Goal: Task Accomplishment & Management: Manage account settings

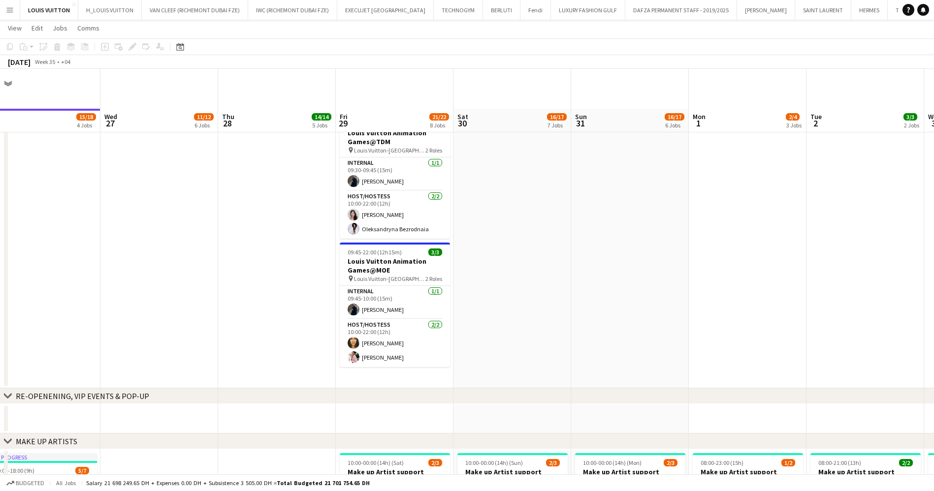
scroll to position [148, 0]
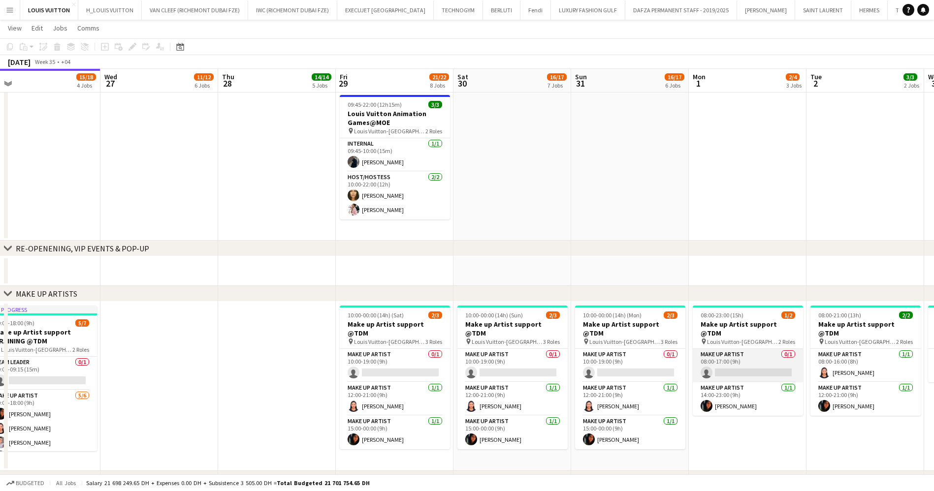
drag, startPoint x: 734, startPoint y: 376, endPoint x: 513, endPoint y: 373, distance: 220.7
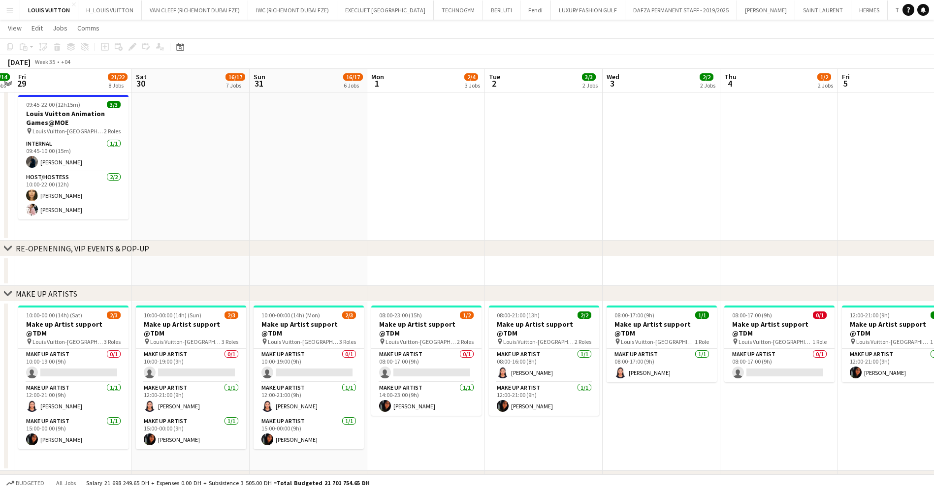
drag, startPoint x: 667, startPoint y: 337, endPoint x: 546, endPoint y: 339, distance: 121.2
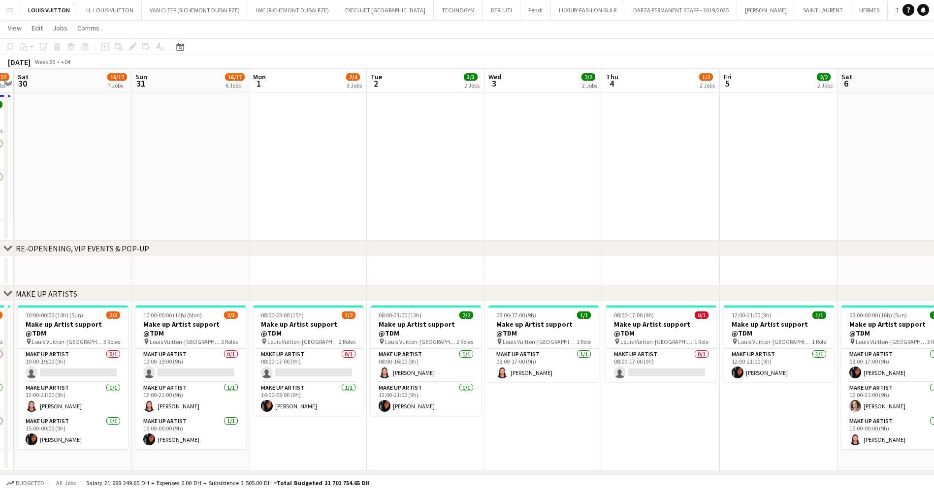
click at [546, 349] on div "Make up artist [DATE] 08:00-17:00 (9h) [PERSON_NAME]" at bounding box center [544, 366] width 110 height 34
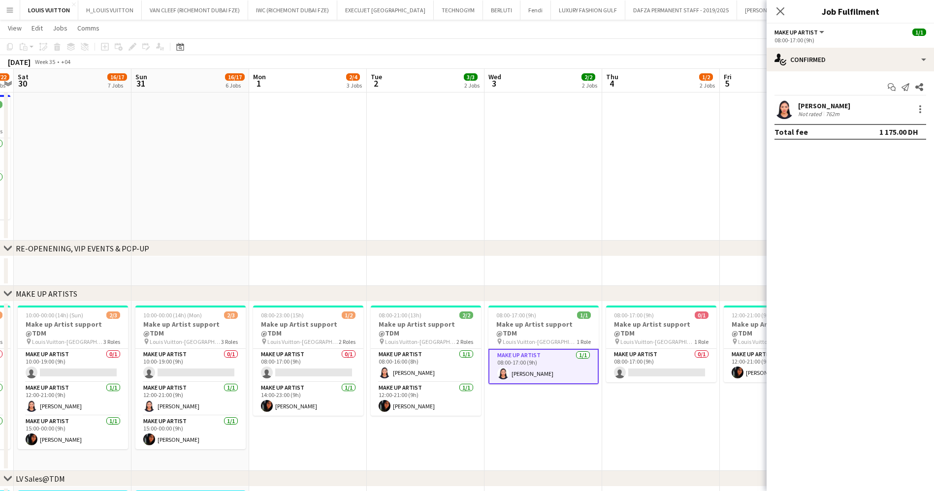
drag, startPoint x: 374, startPoint y: 364, endPoint x: 496, endPoint y: 367, distance: 122.2
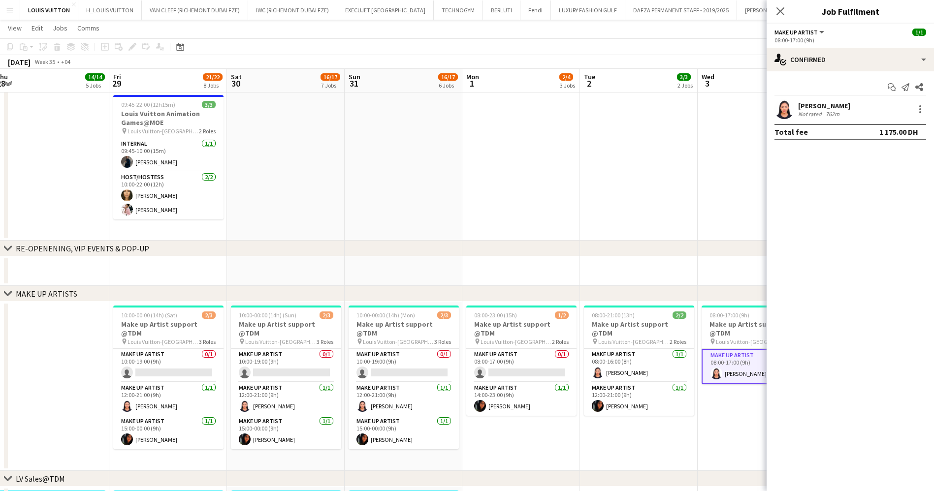
drag, startPoint x: 307, startPoint y: 351, endPoint x: 399, endPoint y: 354, distance: 92.1
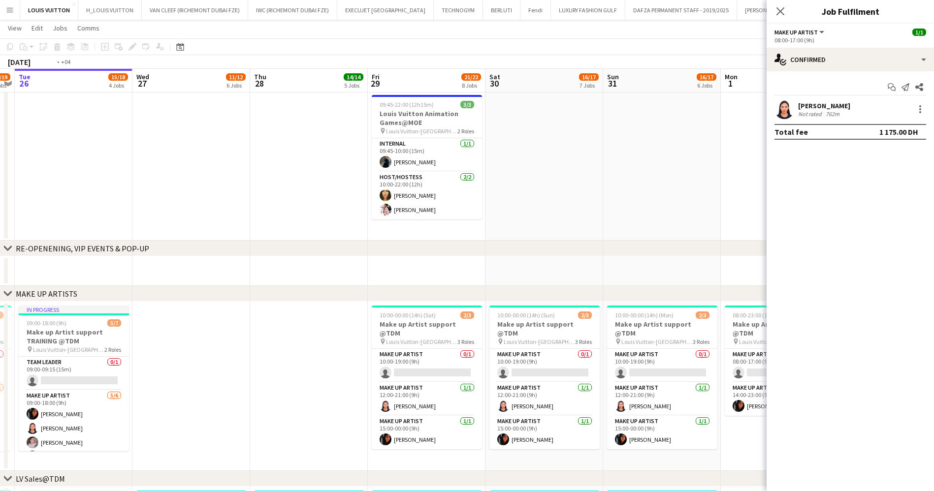
drag, startPoint x: 227, startPoint y: 328, endPoint x: 288, endPoint y: 328, distance: 61.6
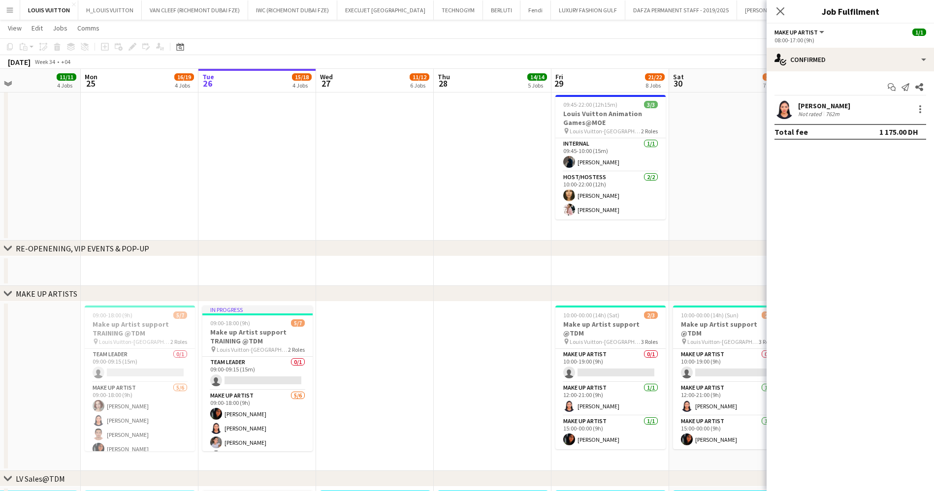
drag, startPoint x: 285, startPoint y: 319, endPoint x: 362, endPoint y: 318, distance: 77.8
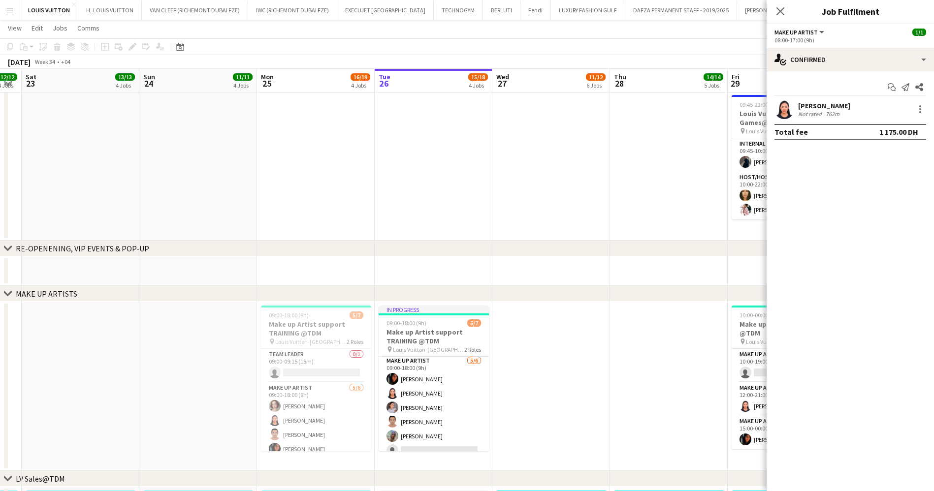
scroll to position [44, 0]
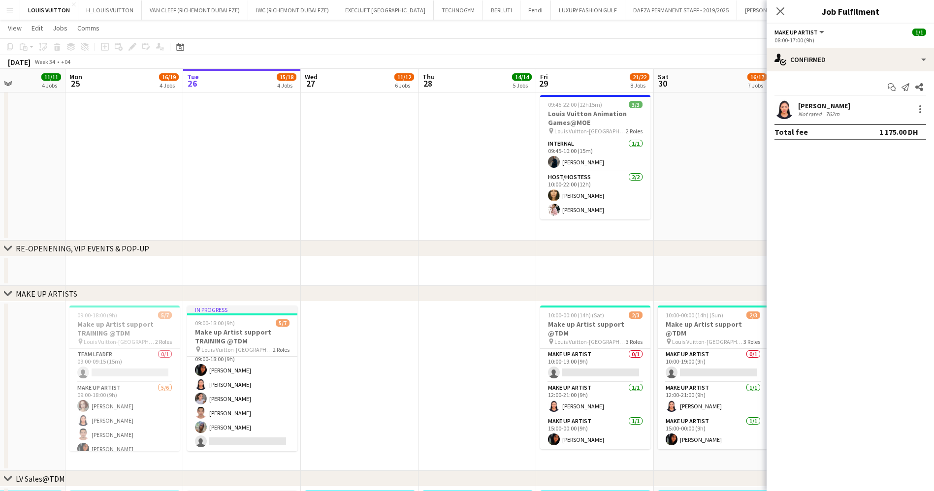
drag, startPoint x: 575, startPoint y: 370, endPoint x: 326, endPoint y: 381, distance: 249.4
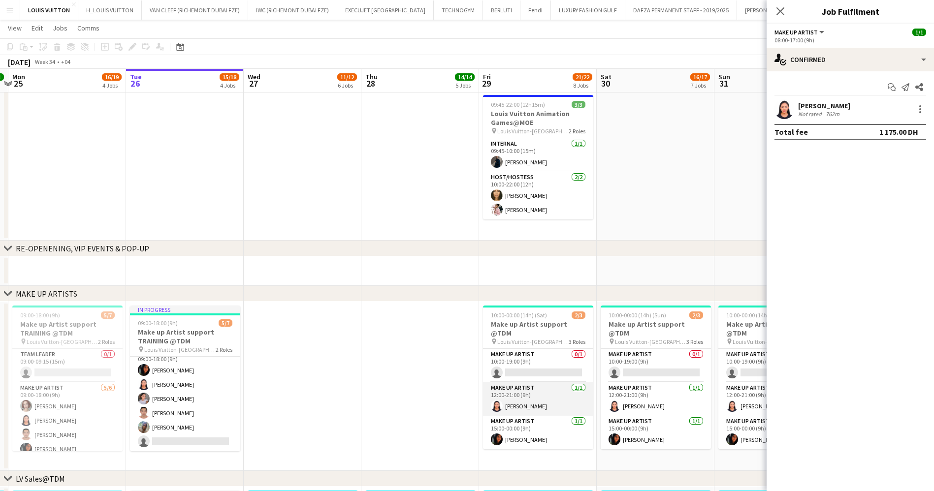
click at [510, 384] on app-card-role "Make up artist [DATE] 12:00-21:00 (9h) [PERSON_NAME]" at bounding box center [538, 399] width 110 height 33
click at [520, 319] on app-job-card "10:00-00:00 (14h) (Sat) 2/3 Make up Artist support @TDM pin Louis Vuitton-Fashi…" at bounding box center [538, 379] width 110 height 146
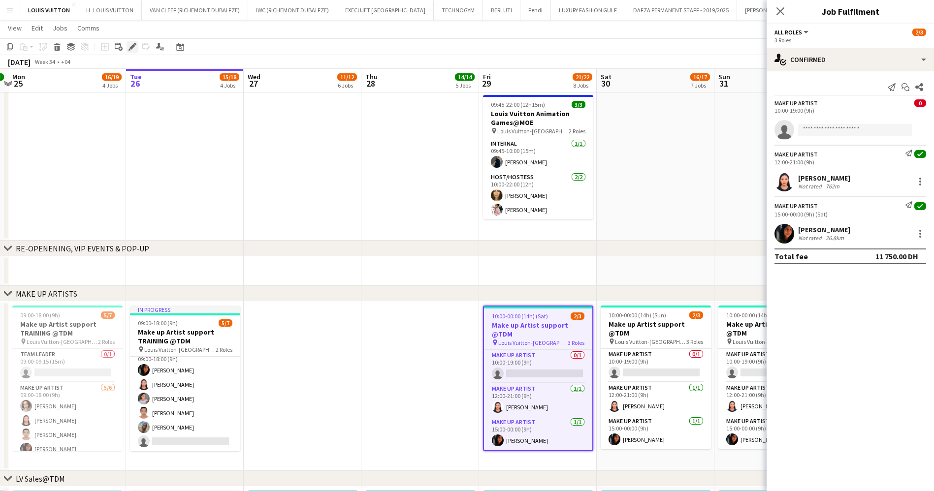
click at [131, 45] on icon "Edit" at bounding box center [133, 47] width 8 height 8
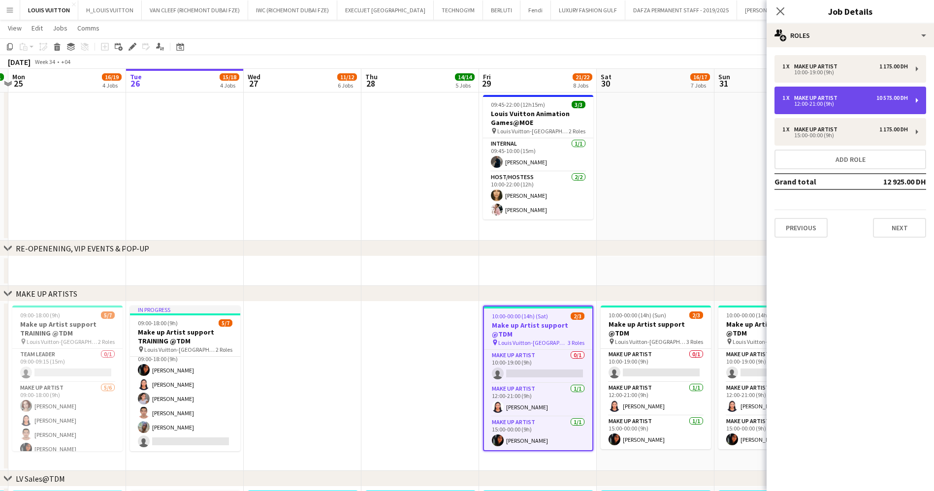
click at [835, 92] on div "1 x Make up artist 10 575.00 DH 12:00-21:00 (9h)" at bounding box center [851, 101] width 152 height 28
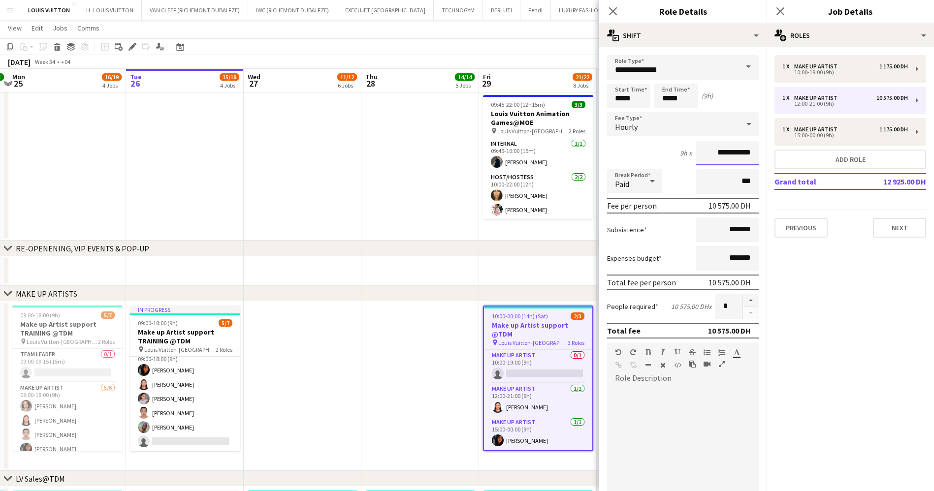
drag, startPoint x: 703, startPoint y: 151, endPoint x: 753, endPoint y: 156, distance: 50.0
click at [753, 156] on form "**********" at bounding box center [682, 335] width 167 height 561
click at [703, 115] on div "Hourly" at bounding box center [673, 124] width 132 height 24
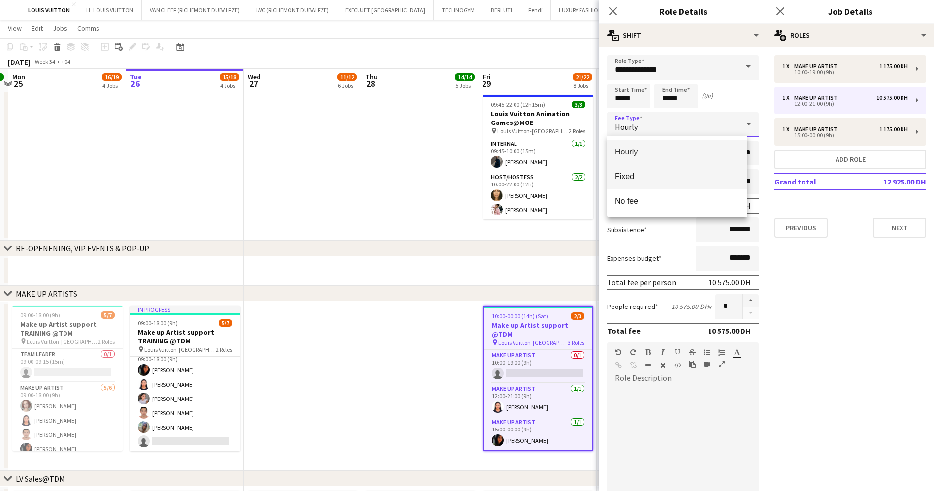
click at [653, 180] on span "Fixed" at bounding box center [677, 176] width 125 height 9
type input "*******"
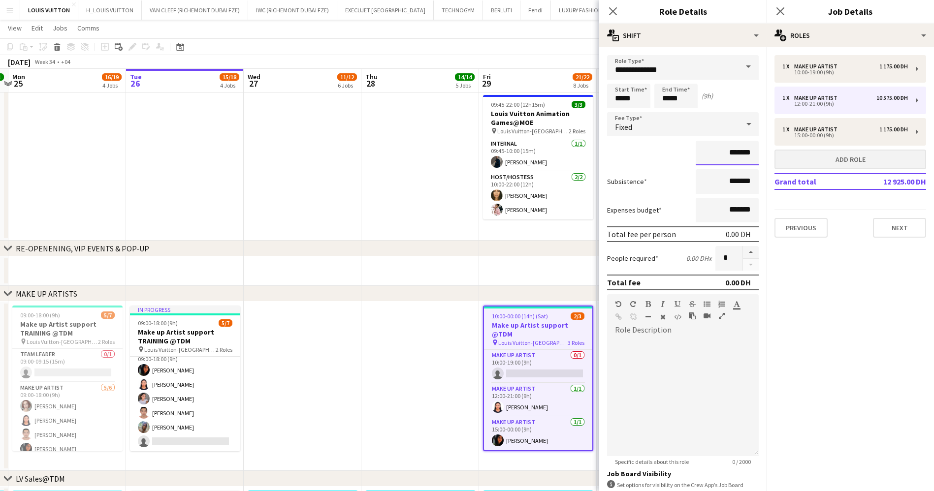
drag, startPoint x: 753, startPoint y: 155, endPoint x: 779, endPoint y: 160, distance: 25.6
drag, startPoint x: 711, startPoint y: 159, endPoint x: 747, endPoint y: 156, distance: 36.6
click at [747, 156] on input "*******" at bounding box center [727, 153] width 63 height 25
type input "********"
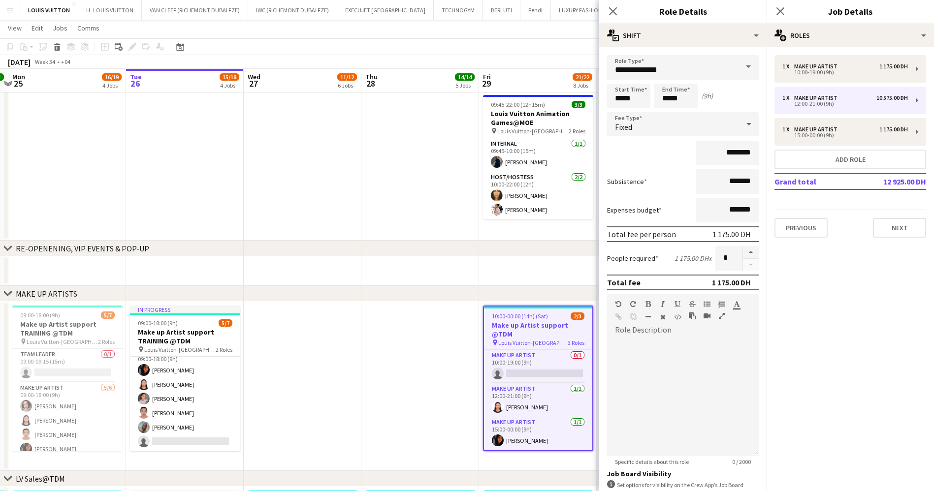
click at [568, 47] on app-toolbar "Copy Paste Paste Ctrl+V Paste with crew Ctrl+Shift+V Paste linked Job [GEOGRAPH…" at bounding box center [467, 46] width 934 height 17
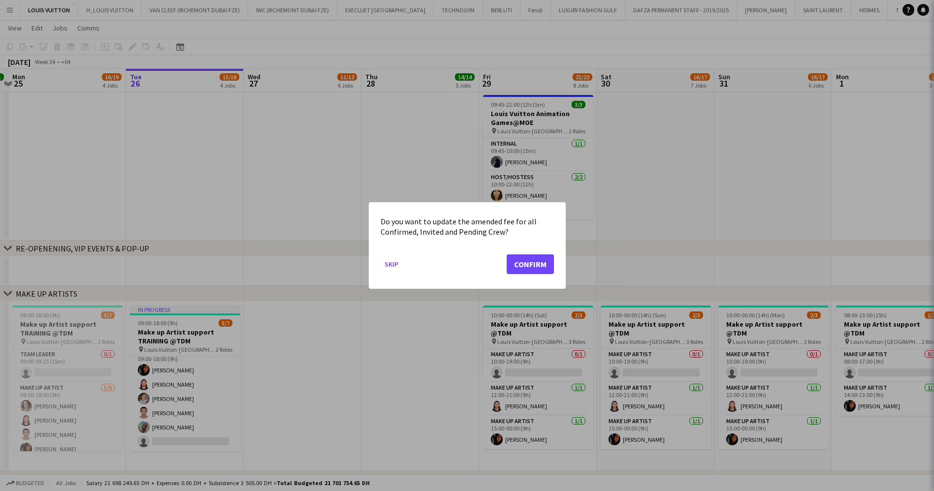
scroll to position [0, 0]
click at [522, 264] on button "Confirm" at bounding box center [530, 265] width 47 height 20
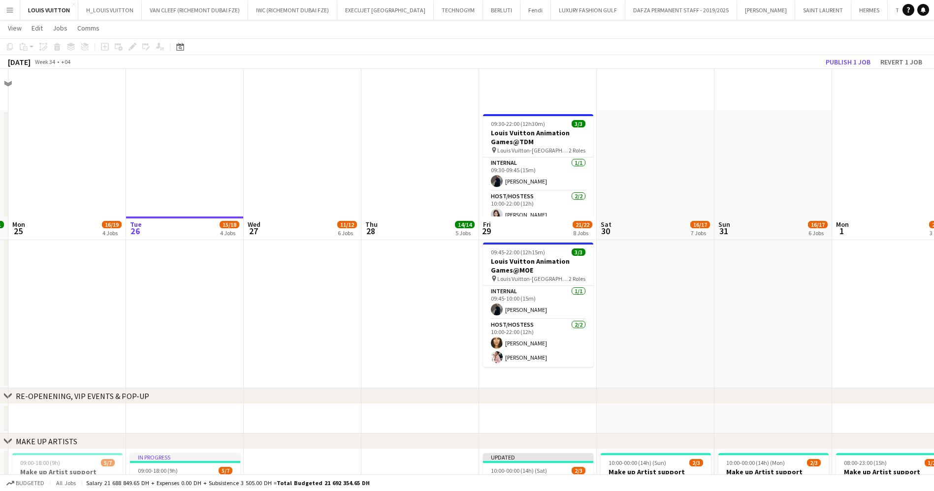
scroll to position [148, 0]
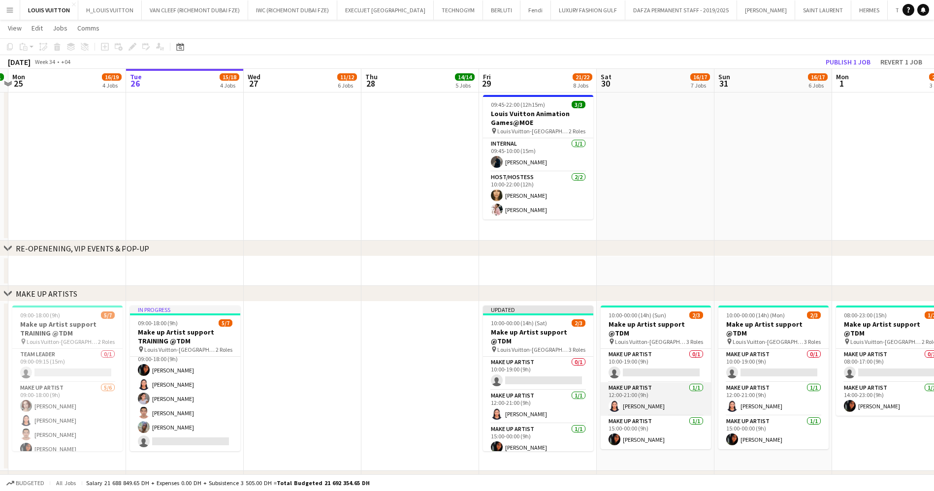
click at [640, 390] on app-card-role "Make up artist [DATE] 12:00-21:00 (9h) [PERSON_NAME]" at bounding box center [656, 399] width 110 height 33
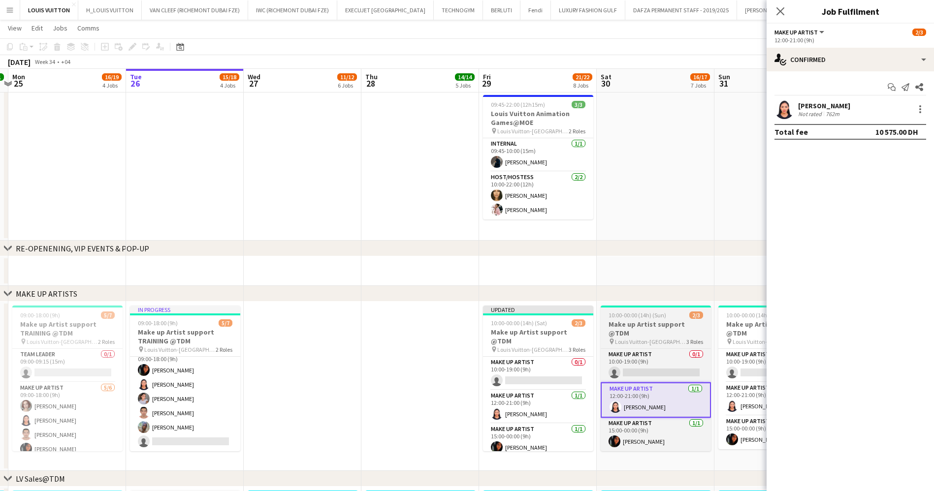
click at [633, 314] on span "10:00-00:00 (14h) (Sun)" at bounding box center [638, 315] width 58 height 7
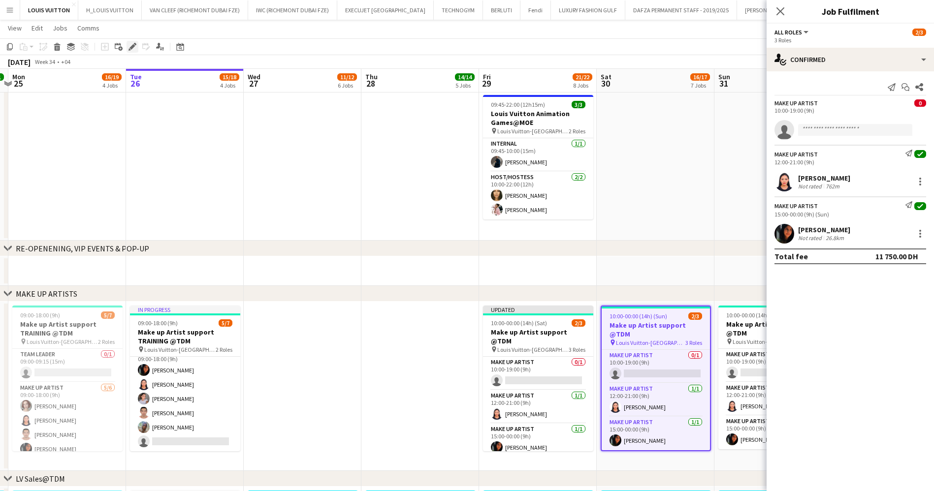
click at [137, 48] on div "Edit" at bounding box center [133, 47] width 12 height 12
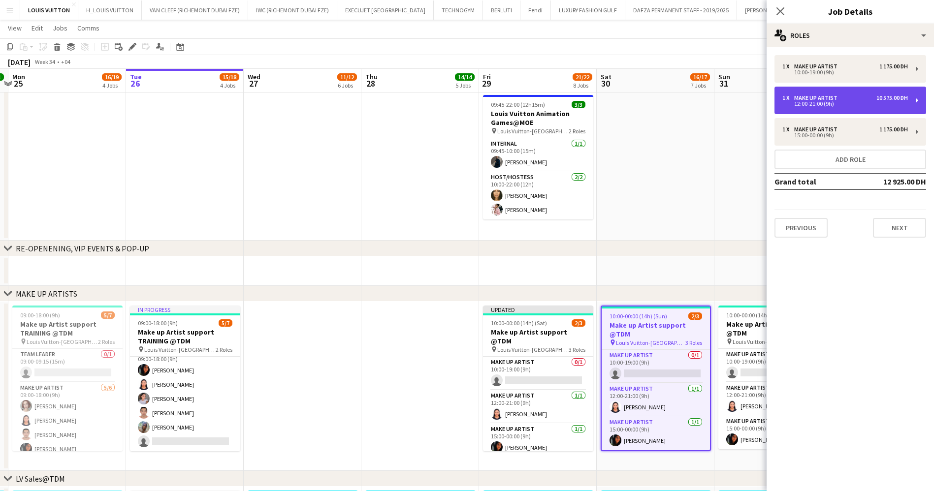
click at [828, 97] on div "Make up artist" at bounding box center [817, 98] width 47 height 7
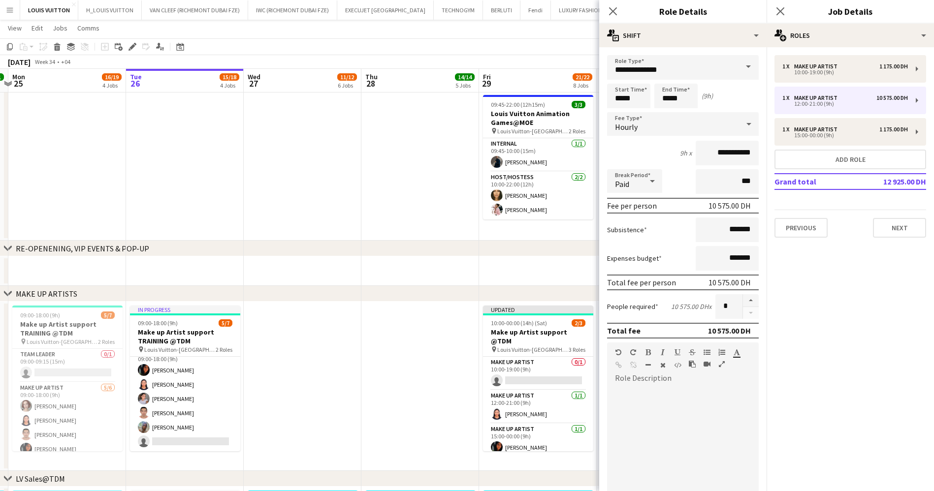
click at [696, 130] on div "Hourly" at bounding box center [673, 124] width 132 height 24
click at [644, 174] on span "Fixed" at bounding box center [677, 176] width 125 height 9
type input "*******"
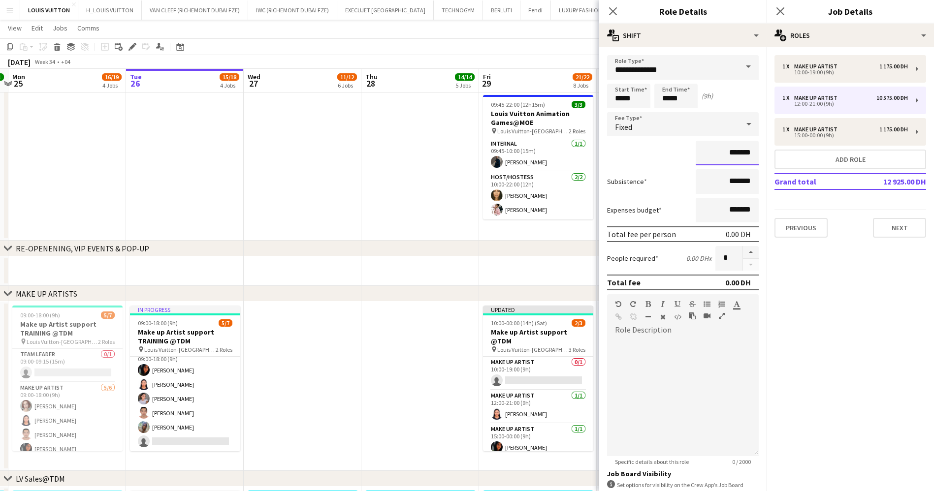
drag, startPoint x: 705, startPoint y: 152, endPoint x: 757, endPoint y: 158, distance: 53.0
click at [756, 158] on mat-expansion-panel "**********" at bounding box center [682, 269] width 167 height 444
type input "********"
click at [542, 61] on div "[DATE] Week 34 • +04 Publish 1 job Revert 1 job" at bounding box center [467, 62] width 934 height 14
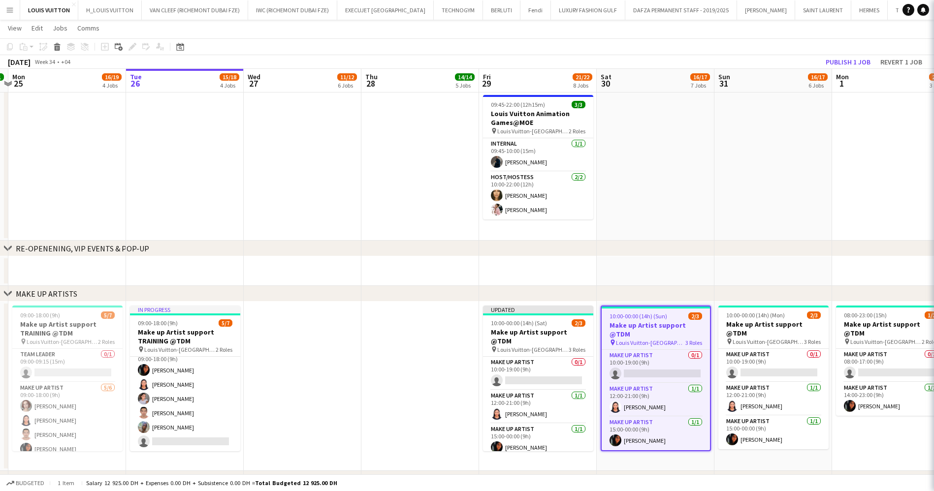
scroll to position [0, 0]
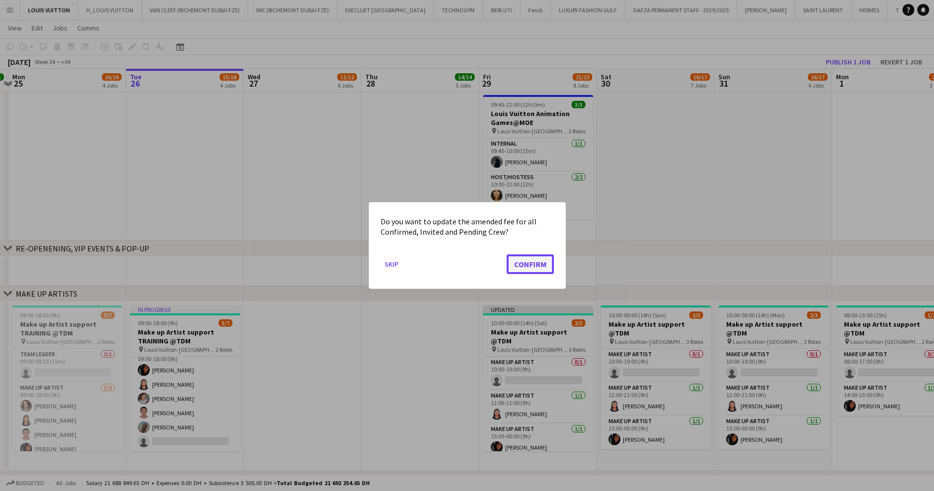
click at [533, 264] on button "Confirm" at bounding box center [530, 265] width 47 height 20
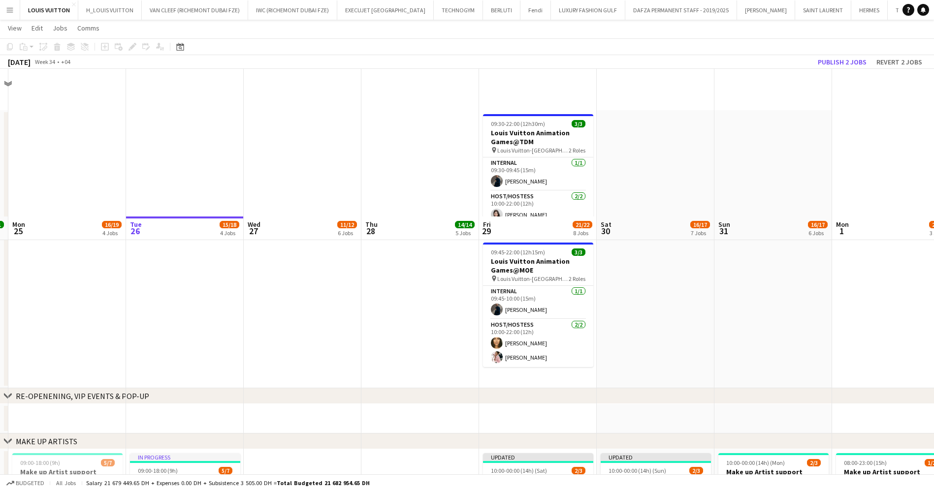
scroll to position [148, 0]
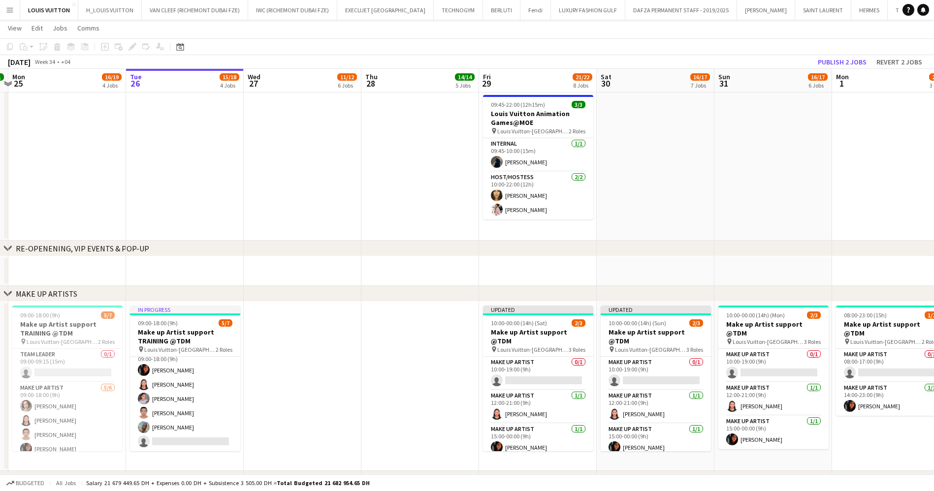
click at [837, 54] on app-toolbar "Copy Paste Paste Ctrl+V Paste with crew Ctrl+Shift+V Paste linked Job [GEOGRAPH…" at bounding box center [467, 46] width 934 height 17
click at [838, 58] on button "Publish 2 jobs" at bounding box center [842, 62] width 57 height 13
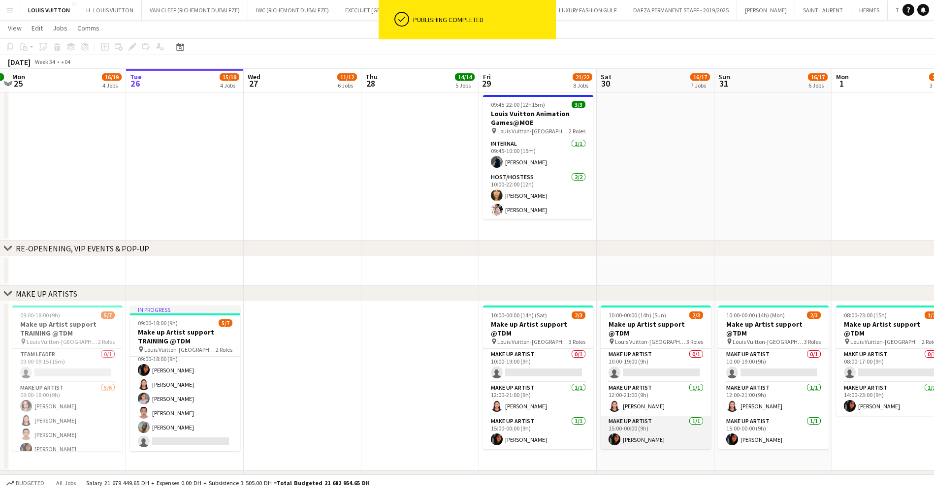
click at [643, 425] on app-card-role "Make up artist [DATE] 15:00-00:00 (9h) [PERSON_NAME]" at bounding box center [656, 432] width 110 height 33
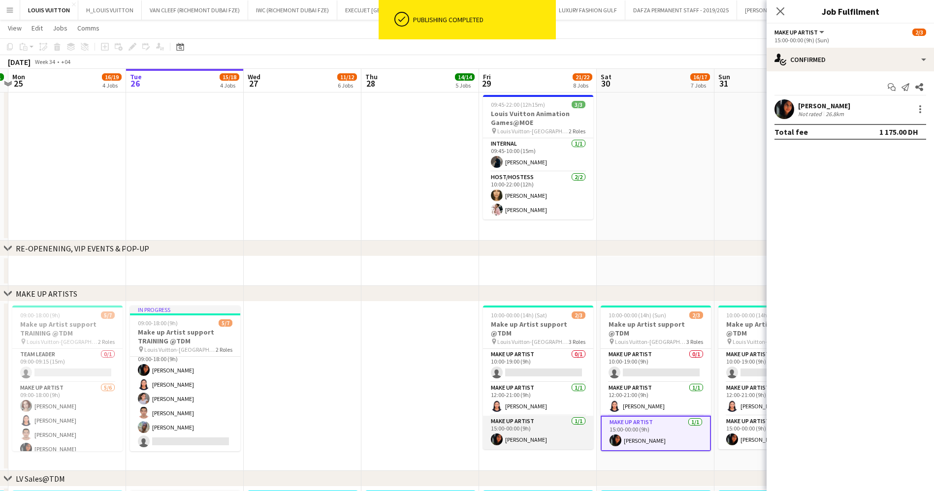
click at [550, 432] on app-card-role "Make up artist [DATE] 15:00-00:00 (9h) [PERSON_NAME]" at bounding box center [538, 432] width 110 height 33
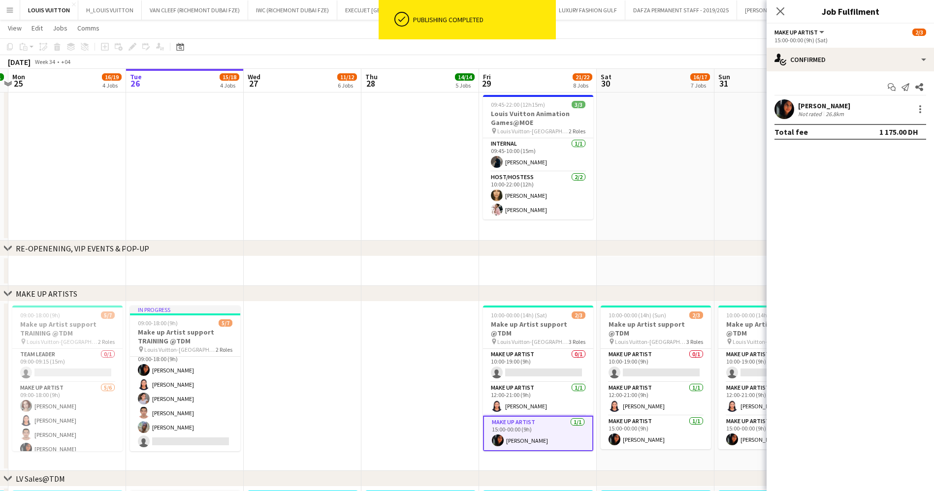
click at [404, 230] on app-date-cell at bounding box center [420, 102] width 118 height 278
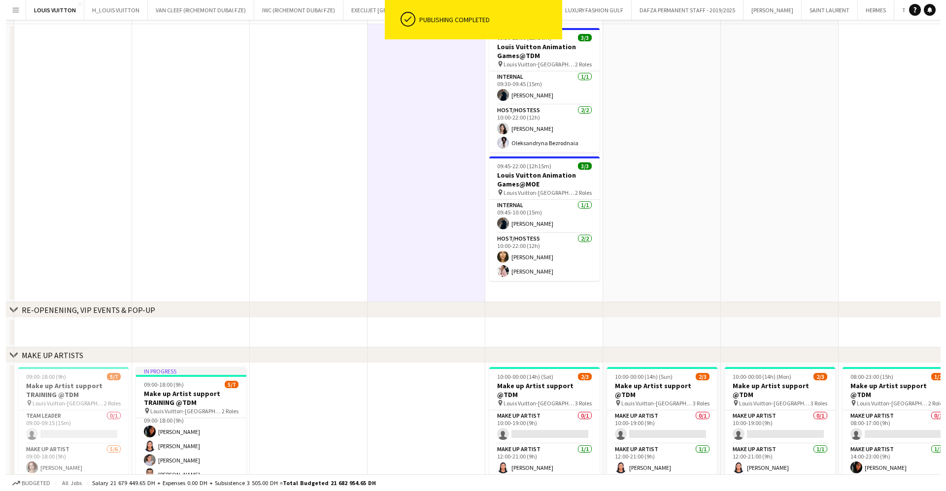
scroll to position [0, 0]
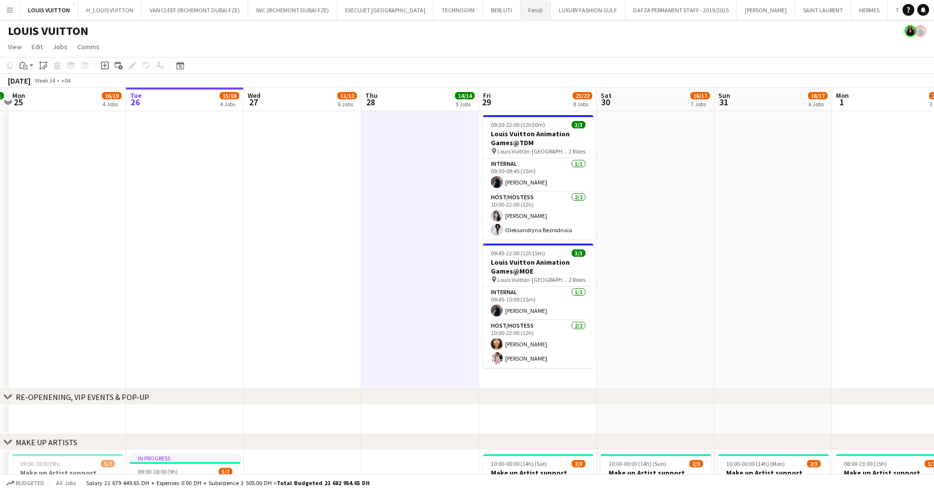
click at [521, 9] on button "Fendi Close" at bounding box center [536, 9] width 31 height 19
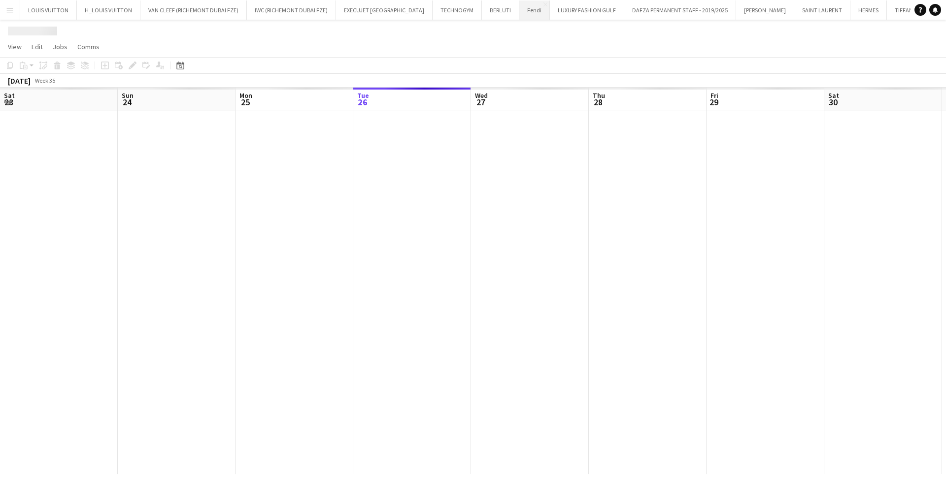
scroll to position [0, 235]
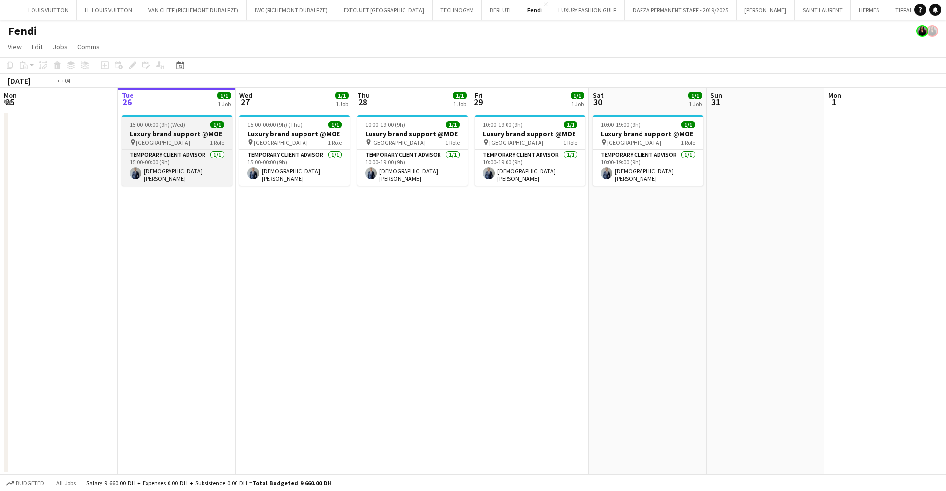
click at [167, 120] on app-job-card "15:00-00:00 (9h) (Wed) 1/1 Luxury brand support @MOE pin Mall of the Emirates 1…" at bounding box center [177, 150] width 110 height 71
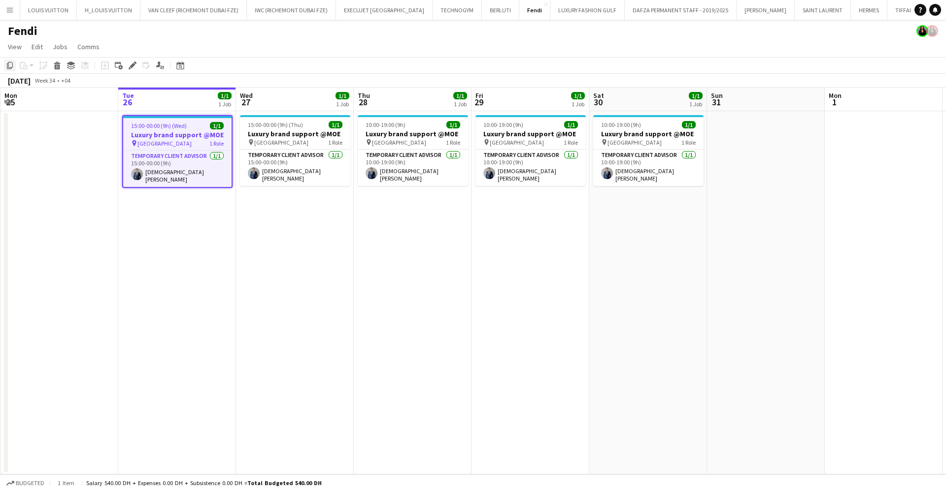
click at [9, 65] on icon "Copy" at bounding box center [10, 66] width 8 height 8
click at [307, 201] on app-date-cell "15:00-00:00 (9h) (Thu) 1/1 Luxury brand support @MOE pin Mall of the Emirates 1…" at bounding box center [295, 292] width 118 height 363
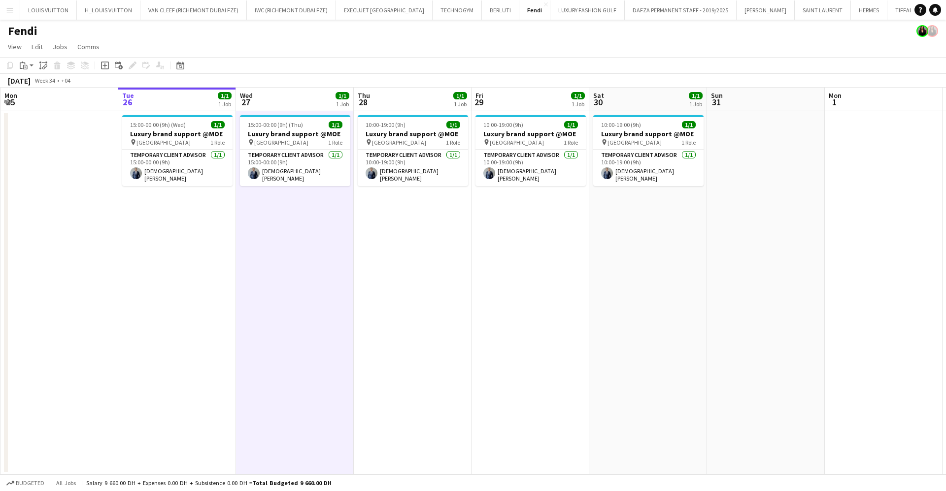
click at [430, 228] on app-date-cell "10:00-19:00 (9h) 1/1 Luxury brand support @MOE pin Mall of the Emirates 1 Role …" at bounding box center [413, 292] width 118 height 363
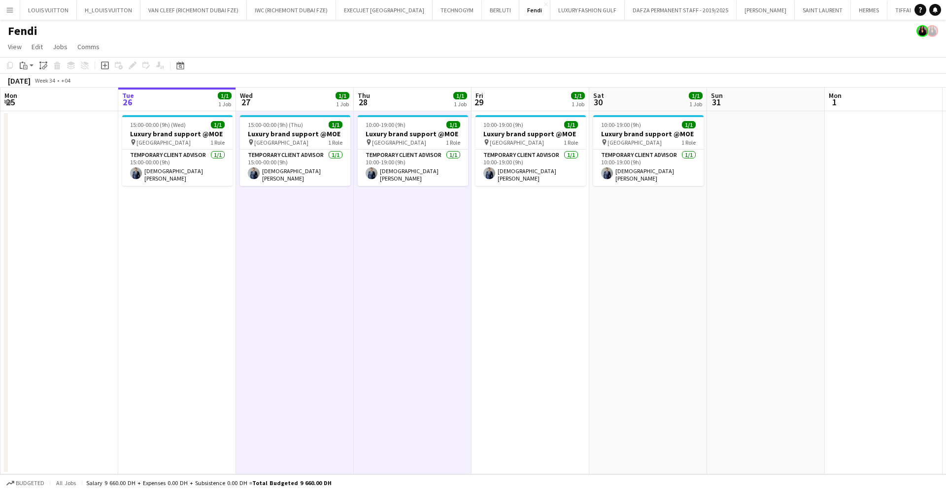
click at [516, 214] on app-date-cell "10:00-19:00 (9h) 1/1 Luxury brand support @MOE pin Mall of the Emirates 1 Role …" at bounding box center [530, 292] width 118 height 363
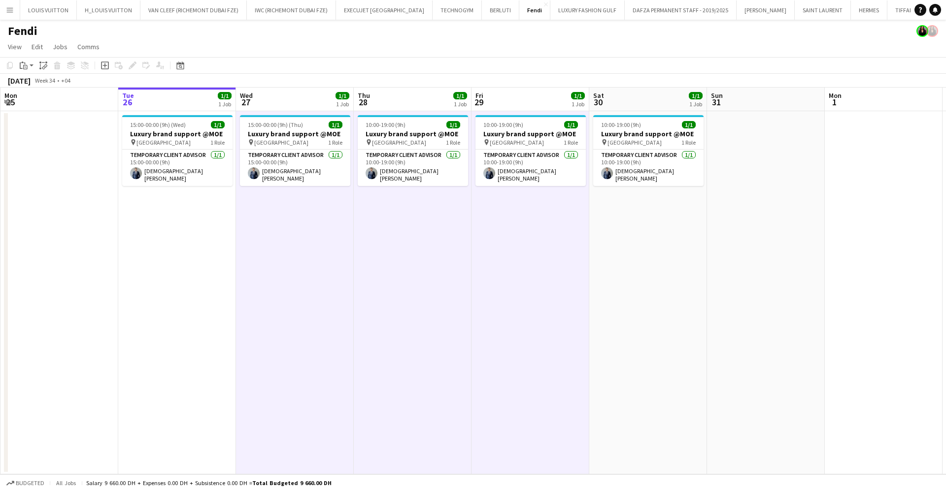
click at [639, 218] on app-date-cell "10:00-19:00 (9h) 1/1 Luxury brand support @MOE pin Mall of the Emirates 1 Role …" at bounding box center [648, 292] width 118 height 363
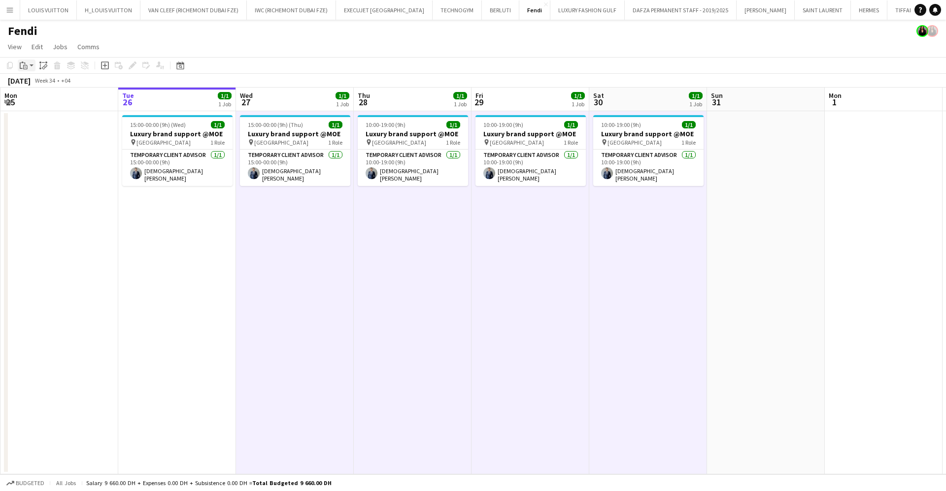
click at [21, 63] on icon at bounding box center [21, 66] width 3 height 6
click at [29, 80] on link "Paste Ctrl+V" at bounding box center [72, 84] width 93 height 9
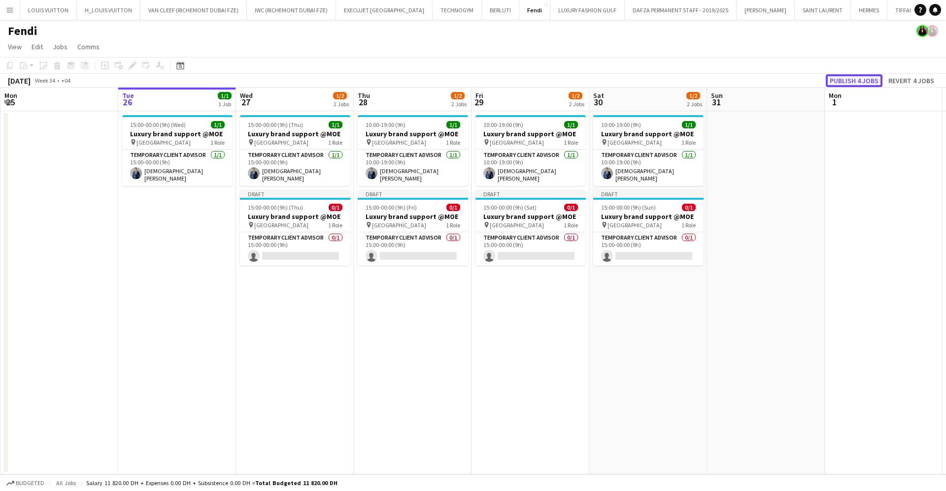
click at [855, 78] on button "Publish 4 jobs" at bounding box center [853, 80] width 57 height 13
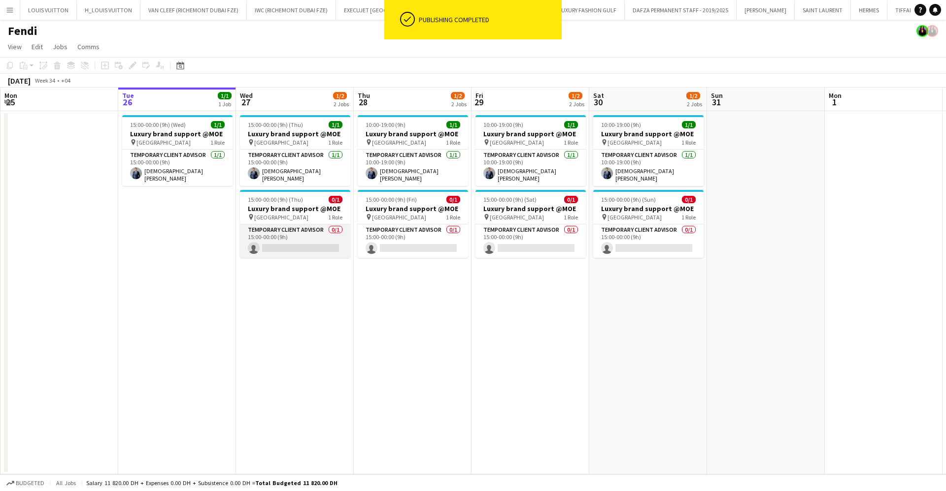
click at [304, 242] on app-card-role "Temporary Client Advisor 0/1 15:00-00:00 (9h) single-neutral-actions" at bounding box center [295, 241] width 110 height 33
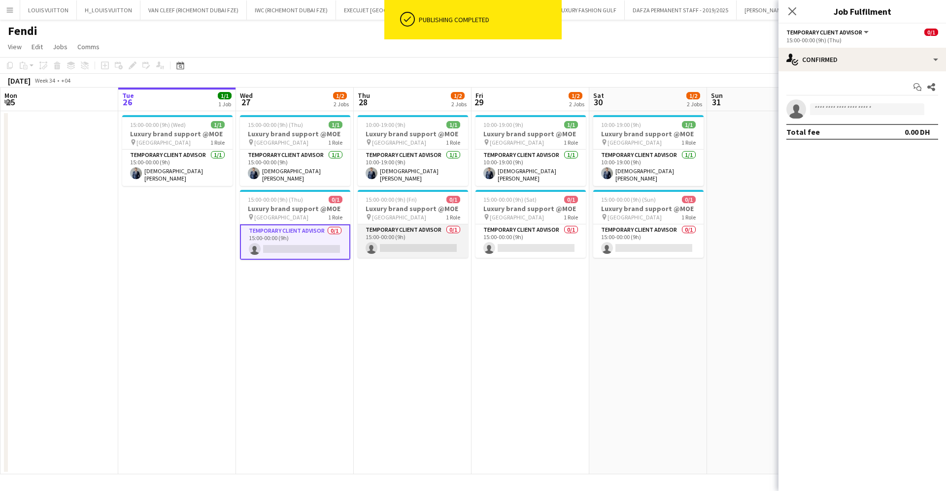
click at [435, 229] on app-card-role "Temporary Client Advisor 0/1 15:00-00:00 (9h) single-neutral-actions" at bounding box center [413, 241] width 110 height 33
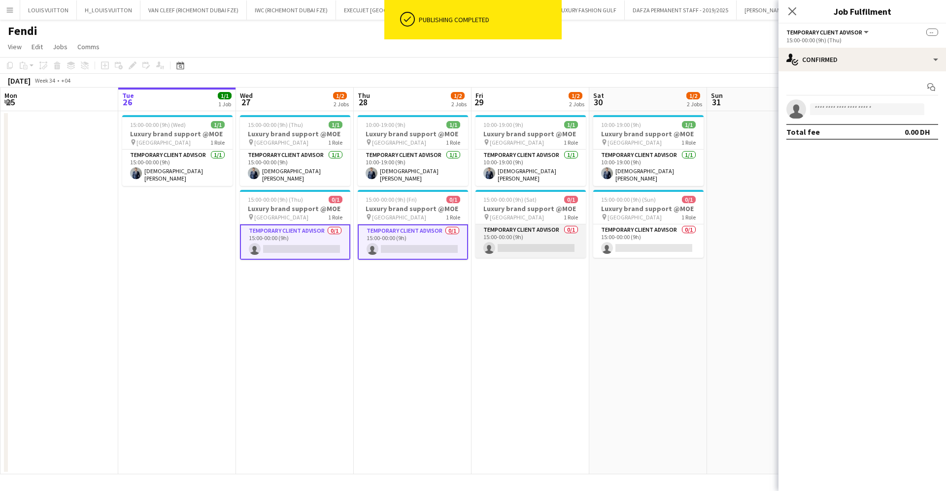
click at [526, 229] on app-card-role "Temporary Client Advisor 0/1 15:00-00:00 (9h) single-neutral-actions" at bounding box center [530, 241] width 110 height 33
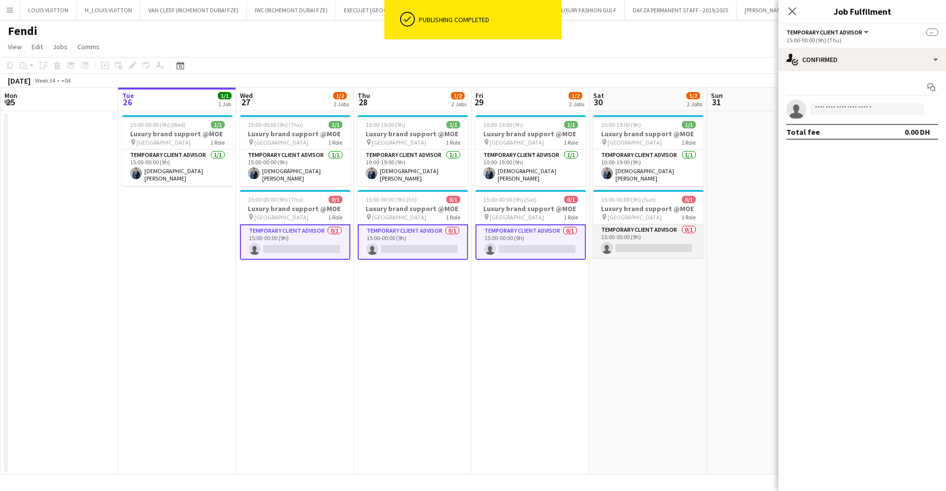
click at [685, 226] on app-card-role "Temporary Client Advisor 0/1 15:00-00:00 (9h) single-neutral-actions" at bounding box center [648, 241] width 110 height 33
click at [847, 108] on input at bounding box center [867, 109] width 114 height 12
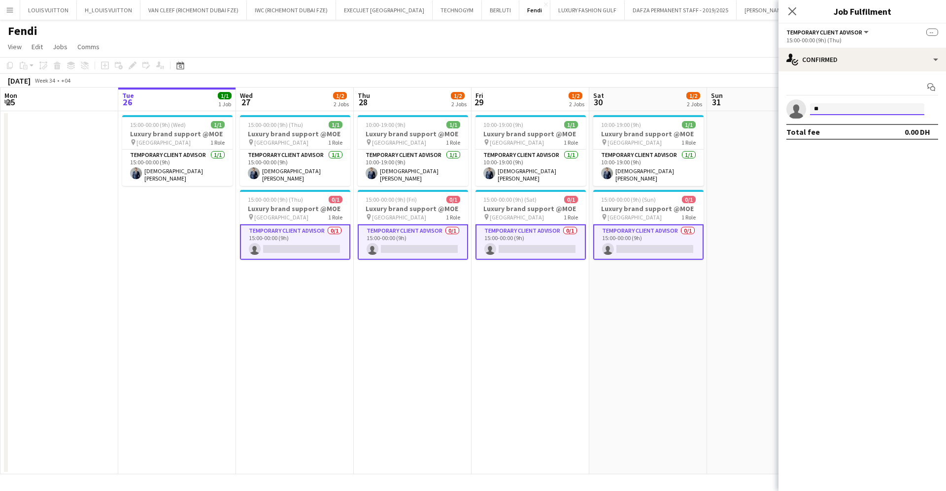
type input "*"
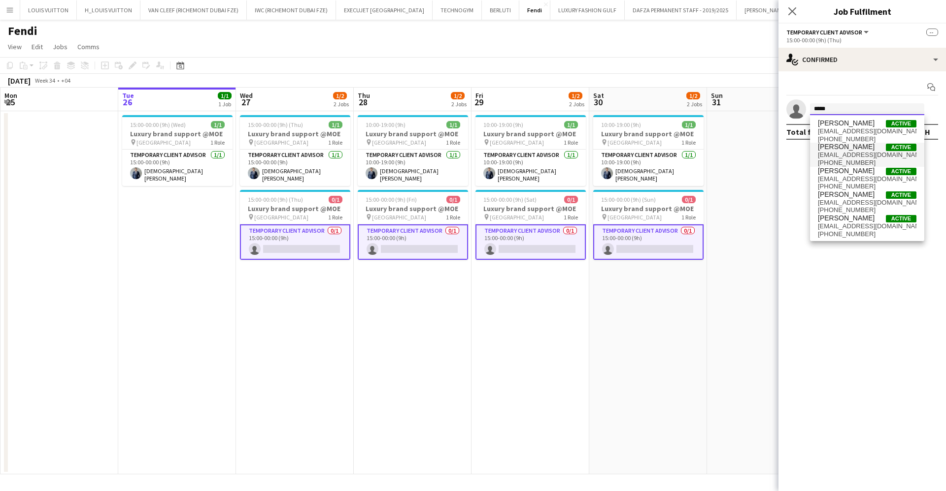
type input "*****"
click at [850, 153] on span "[EMAIL_ADDRESS][DOMAIN_NAME]" at bounding box center [866, 155] width 98 height 8
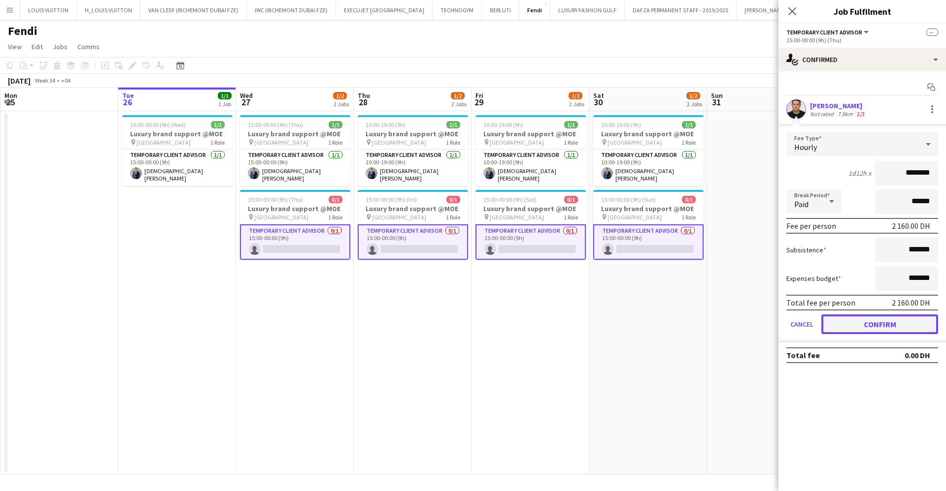
click at [886, 321] on button "Confirm" at bounding box center [879, 325] width 117 height 20
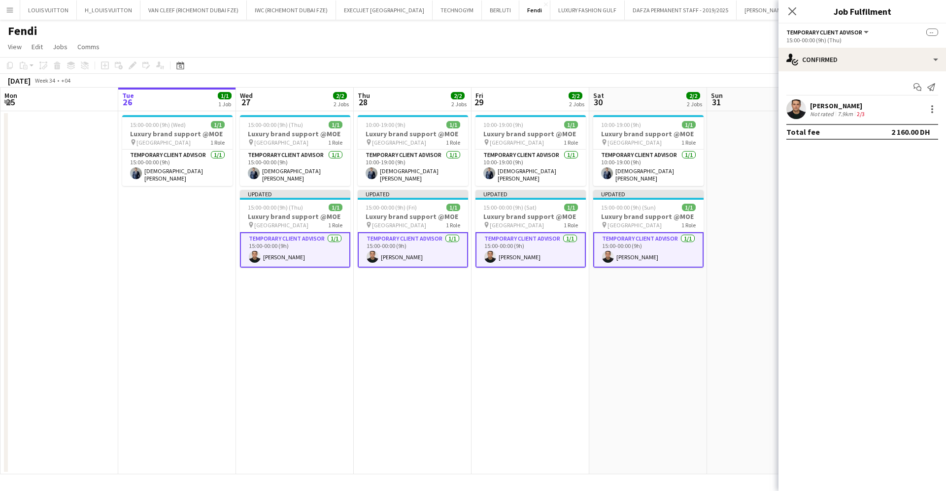
click at [741, 45] on app-page-menu "View Day view expanded Day view collapsed Month view Date picker Jump to [DATE]…" at bounding box center [473, 47] width 946 height 19
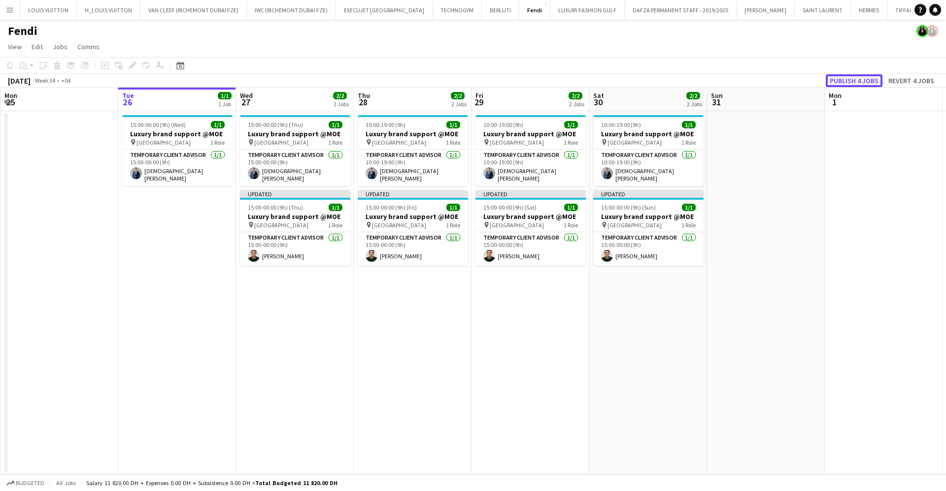
click at [863, 79] on button "Publish 4 jobs" at bounding box center [853, 80] width 57 height 13
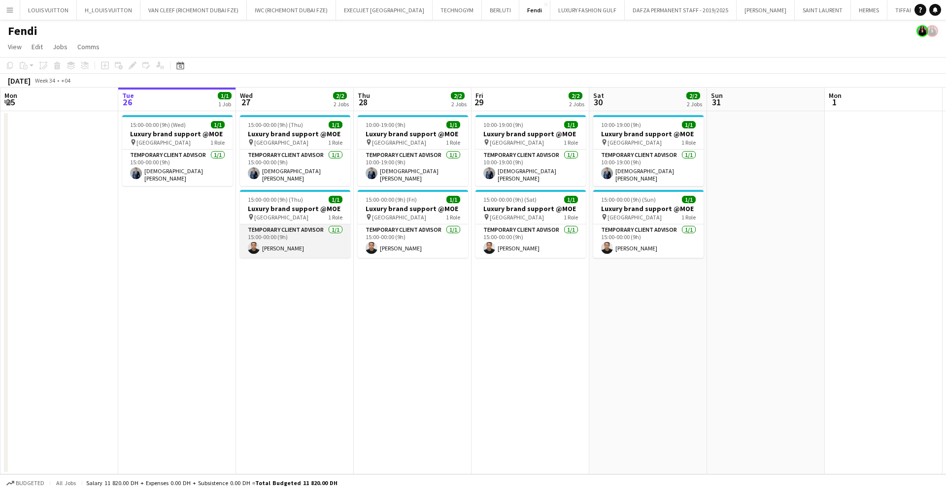
click at [285, 233] on app-card-role "Temporary Client Advisor [DATE] 15:00-00:00 (9h) [PERSON_NAME]" at bounding box center [295, 241] width 110 height 33
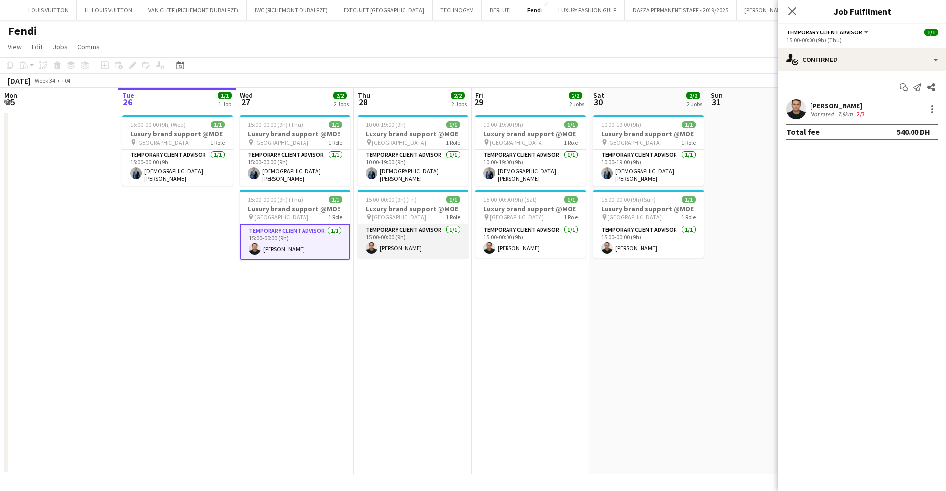
click at [403, 227] on app-card-role "Temporary Client Advisor [DATE] 15:00-00:00 (9h) [PERSON_NAME]" at bounding box center [413, 241] width 110 height 33
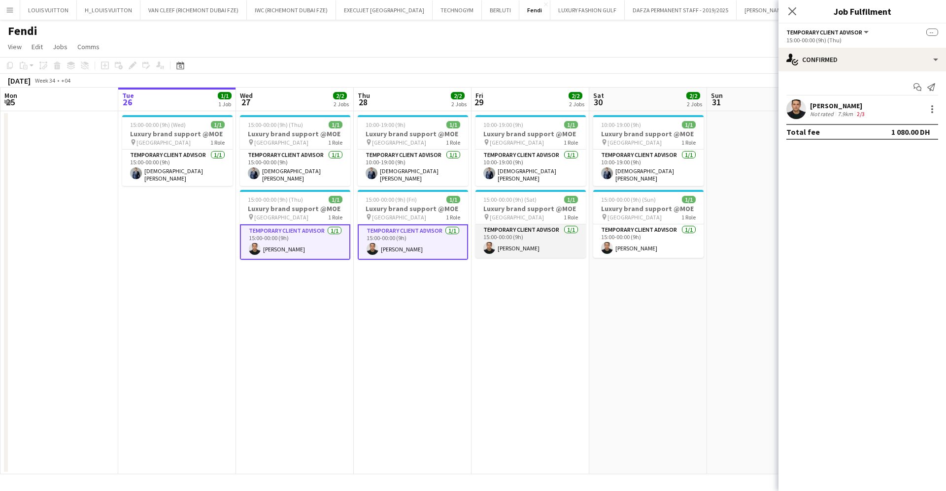
click at [555, 239] on app-card-role "Temporary Client Advisor [DATE] 15:00-00:00 (9h) [PERSON_NAME]" at bounding box center [530, 241] width 110 height 33
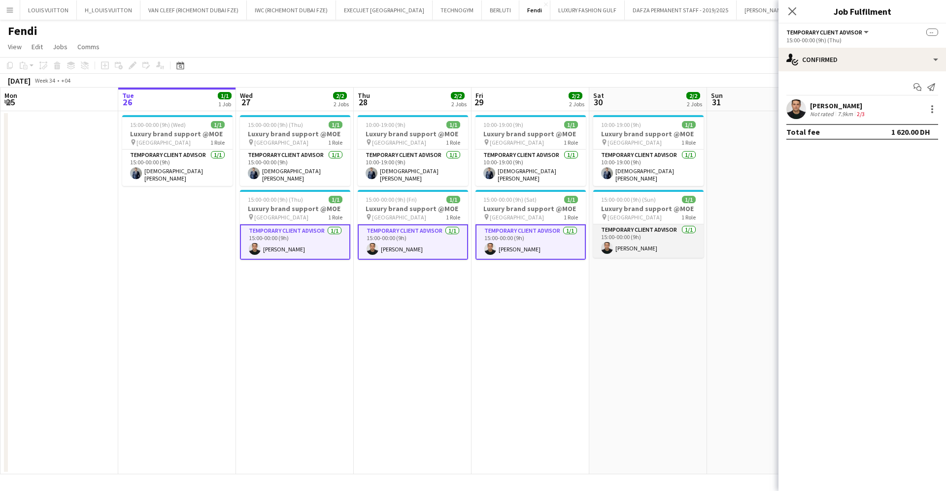
click at [650, 235] on app-card-role "Temporary Client Advisor [DATE] 15:00-00:00 (9h) [PERSON_NAME]" at bounding box center [648, 241] width 110 height 33
click at [929, 109] on div at bounding box center [932, 109] width 12 height 12
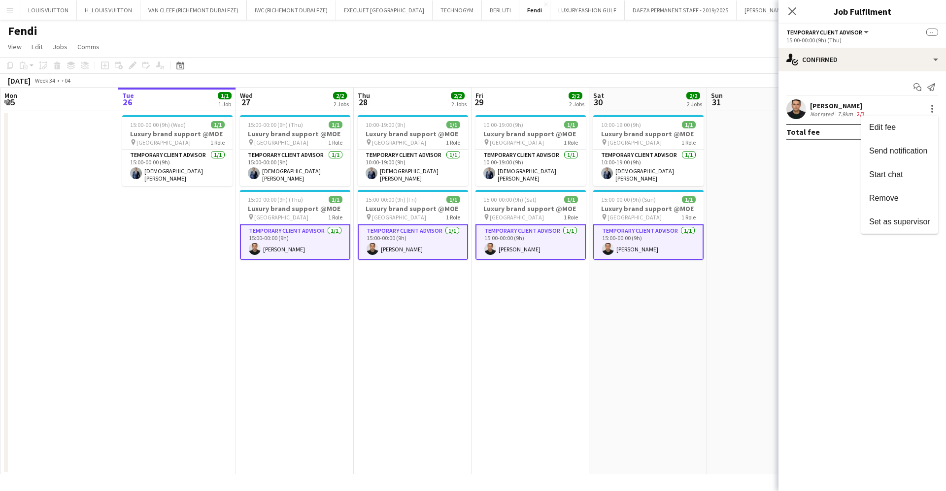
drag, startPoint x: 878, startPoint y: 197, endPoint x: 865, endPoint y: 186, distance: 17.4
click at [878, 196] on span "Remove" at bounding box center [884, 198] width 30 height 8
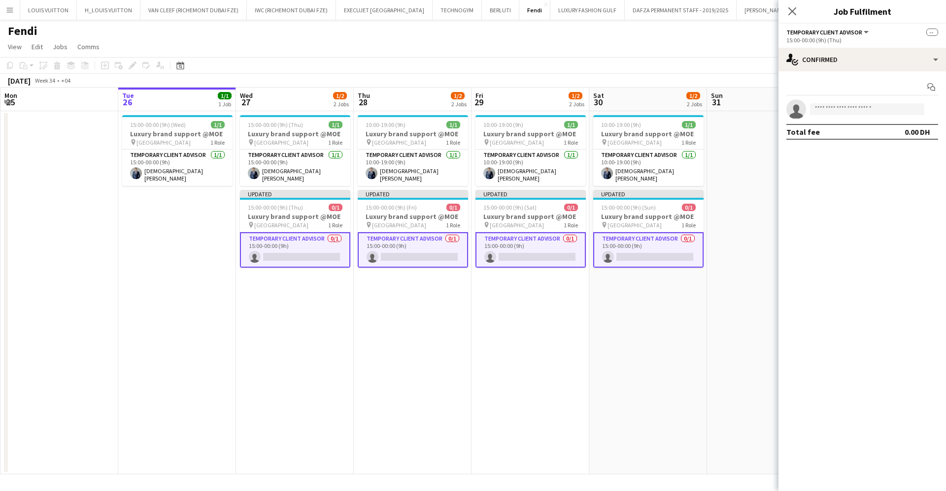
click at [700, 33] on div "Fendi" at bounding box center [473, 29] width 946 height 19
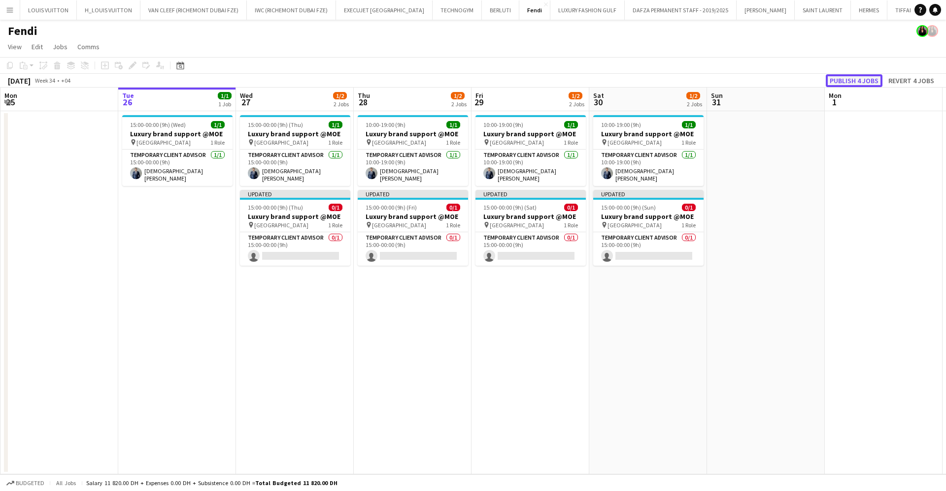
click at [846, 78] on button "Publish 4 jobs" at bounding box center [853, 80] width 57 height 13
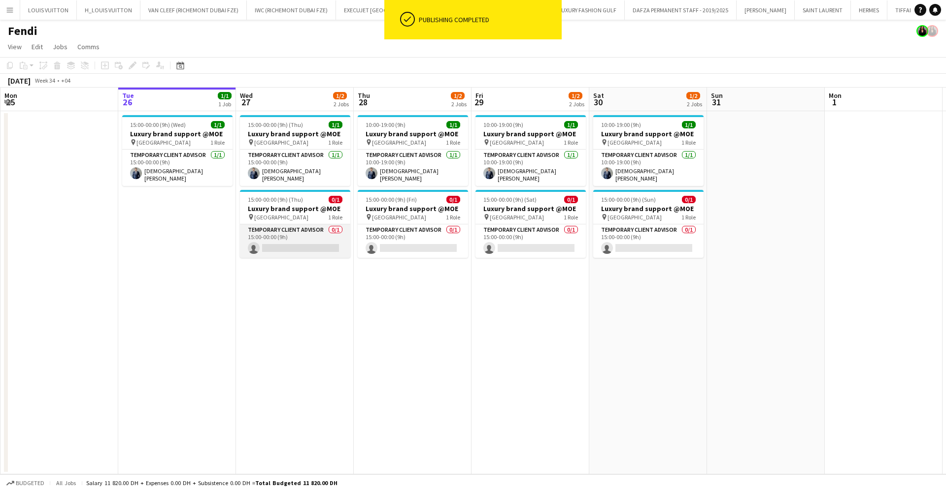
click at [301, 235] on app-card-role "Temporary Client Advisor 0/1 15:00-00:00 (9h) single-neutral-actions" at bounding box center [295, 241] width 110 height 33
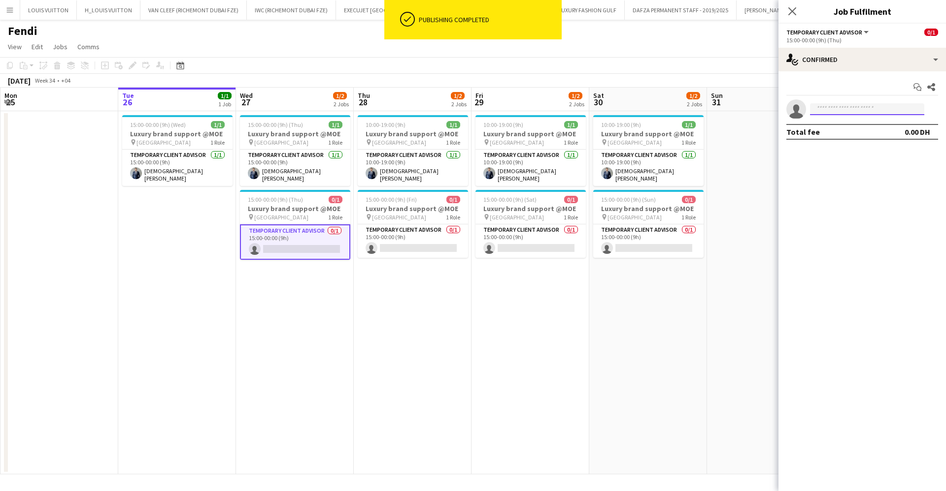
click at [841, 108] on input at bounding box center [867, 109] width 114 height 12
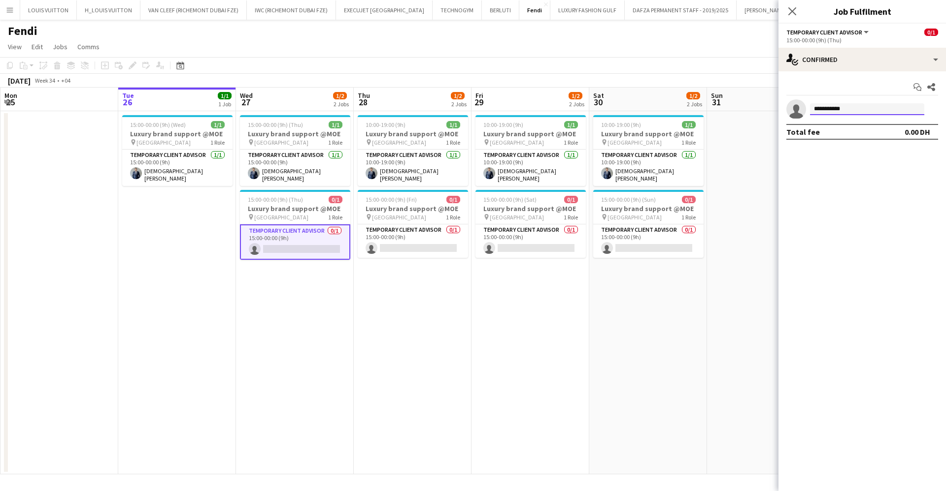
drag, startPoint x: 823, startPoint y: 107, endPoint x: 782, endPoint y: 109, distance: 41.4
click at [782, 109] on app-invite-slot "**********" at bounding box center [861, 109] width 167 height 20
type input "*****"
click at [833, 139] on span "[PHONE_NUMBER]" at bounding box center [866, 139] width 98 height 8
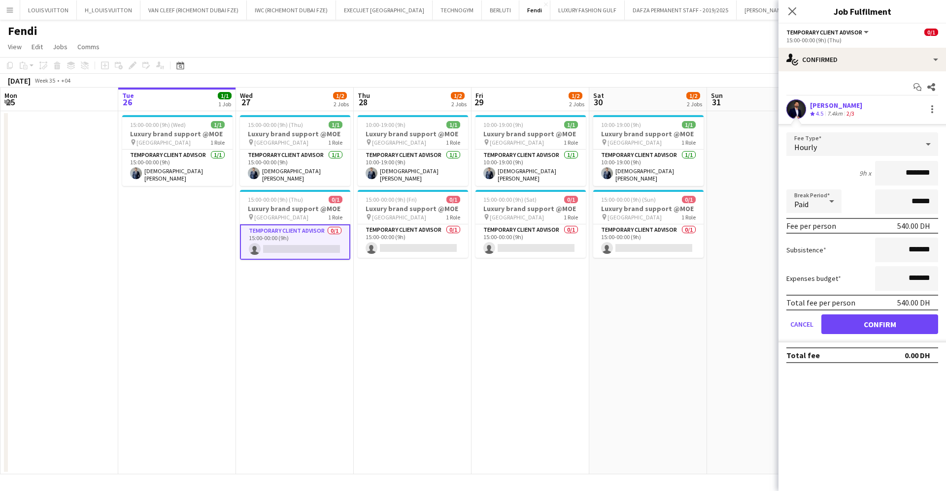
drag, startPoint x: 272, startPoint y: 264, endPoint x: 182, endPoint y: 392, distance: 156.1
click at [221, 345] on app-calendar-viewport "Sat 23 1/1 1 Job Sun 24 Mon 25 Tue 26 1/1 1 Job Wed 27 1/2 2 Jobs Thu 28 1/2 2 …" at bounding box center [473, 281] width 946 height 387
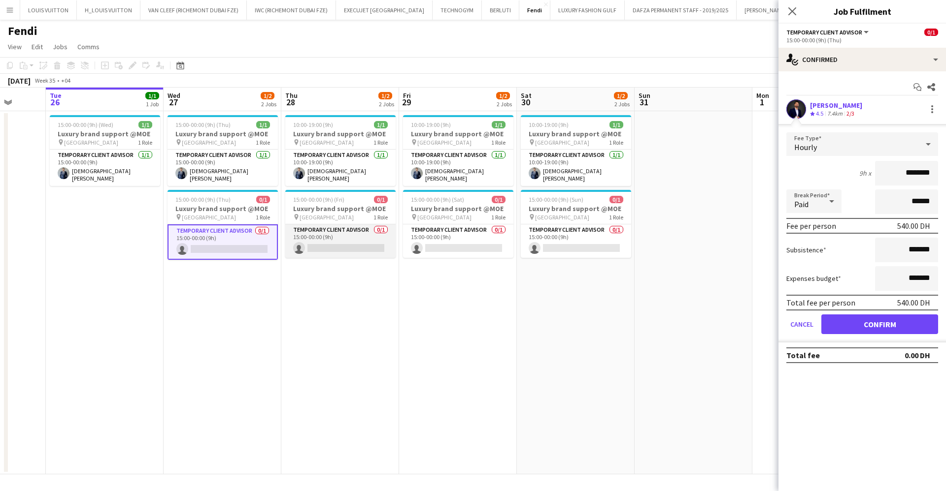
click at [354, 233] on app-card-role "Temporary Client Advisor 0/1 15:00-00:00 (9h) single-neutral-actions" at bounding box center [340, 241] width 110 height 33
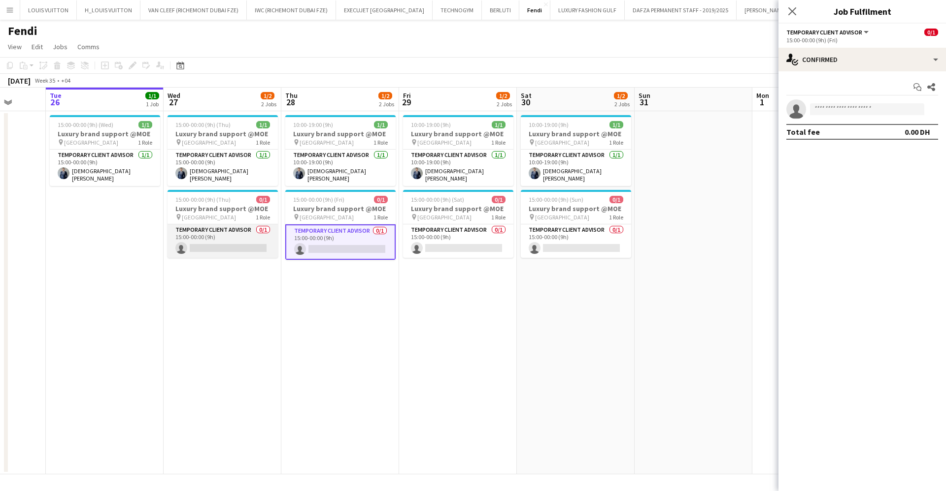
click at [257, 239] on app-card-role "Temporary Client Advisor 0/1 15:00-00:00 (9h) single-neutral-actions" at bounding box center [222, 241] width 110 height 33
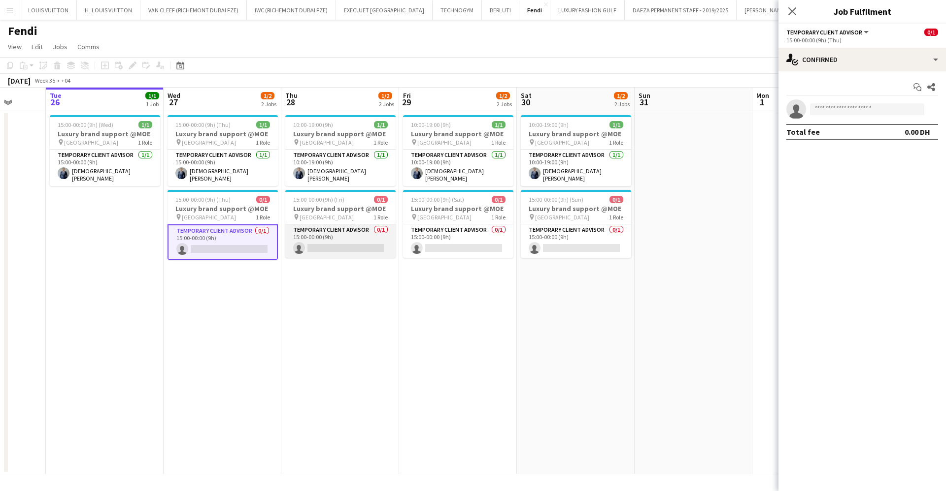
click at [341, 233] on app-card-role "Temporary Client Advisor 0/1 15:00-00:00 (9h) single-neutral-actions" at bounding box center [340, 241] width 110 height 33
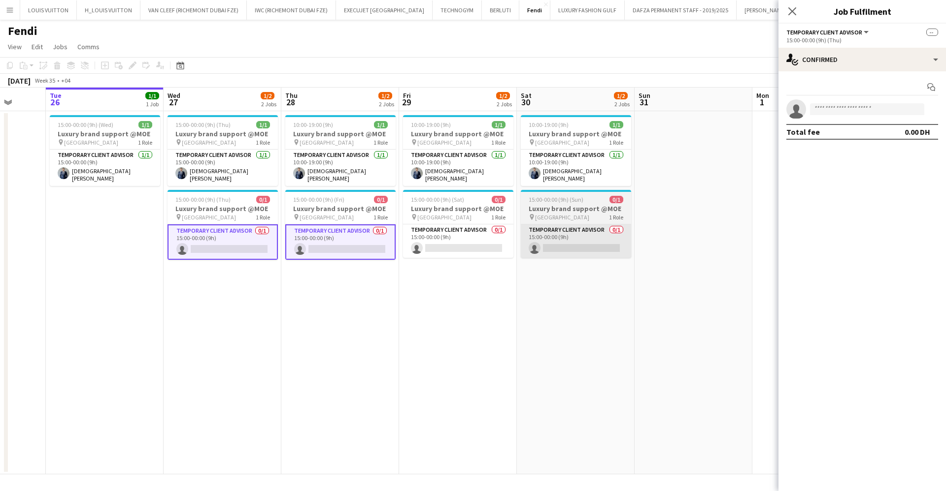
drag, startPoint x: 427, startPoint y: 234, endPoint x: 530, endPoint y: 234, distance: 102.9
click at [428, 234] on app-card-role "Temporary Client Advisor 0/1 15:00-00:00 (9h) single-neutral-actions" at bounding box center [458, 241] width 110 height 33
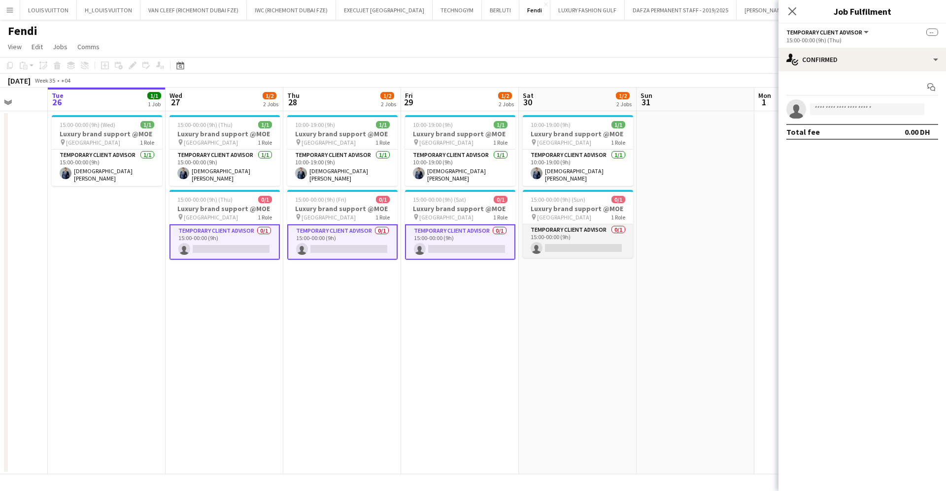
click at [571, 236] on app-card-role "Temporary Client Advisor 0/1 15:00-00:00 (9h) single-neutral-actions" at bounding box center [578, 241] width 110 height 33
click at [854, 91] on div "Start chat" at bounding box center [862, 87] width 152 height 16
click at [853, 103] on input at bounding box center [867, 109] width 114 height 12
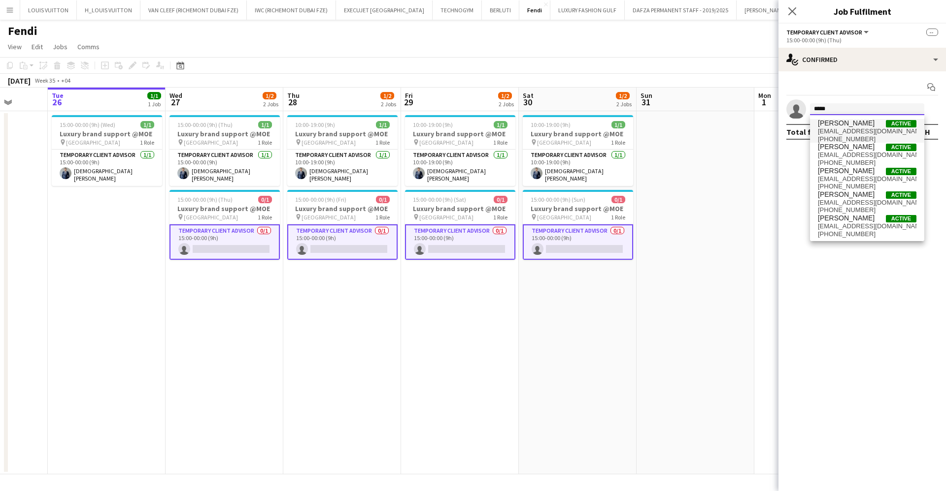
type input "*****"
click at [860, 131] on span "[EMAIL_ADDRESS][DOMAIN_NAME]" at bounding box center [866, 132] width 98 height 8
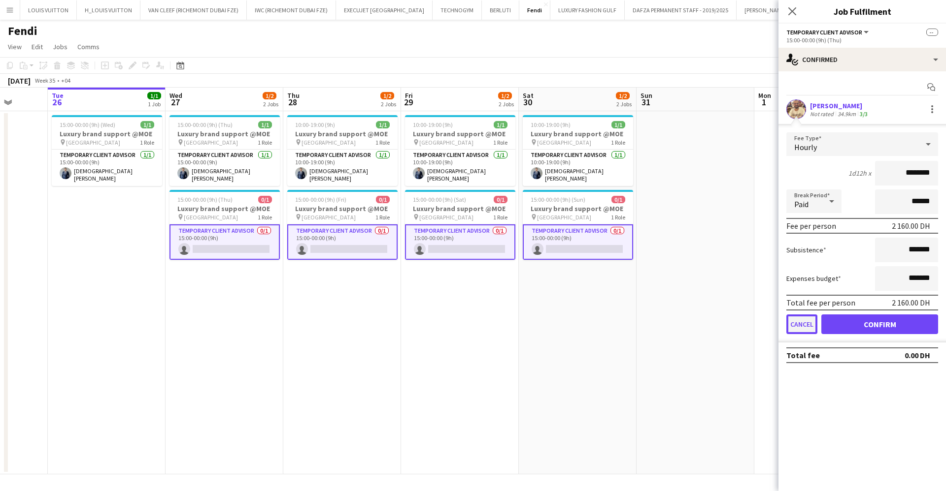
click at [800, 328] on button "Cancel" at bounding box center [801, 325] width 31 height 20
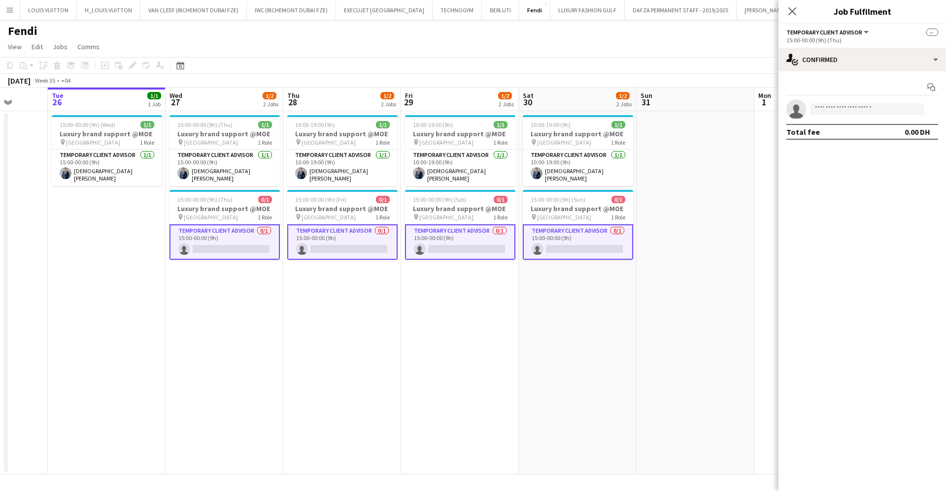
click at [838, 115] on app-invite-slot "single-neutral-actions" at bounding box center [861, 109] width 167 height 20
click at [835, 103] on input at bounding box center [867, 109] width 114 height 12
type input "*"
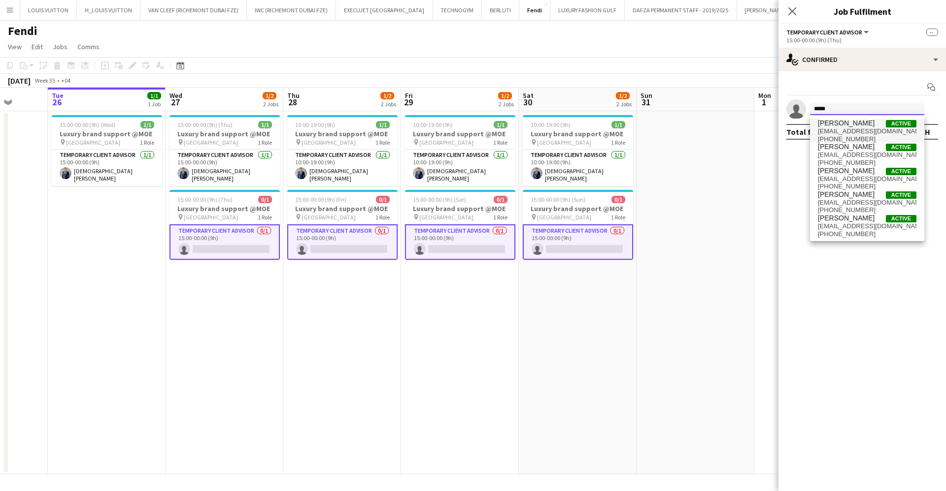
type input "*****"
click at [846, 125] on span "[PERSON_NAME]" at bounding box center [845, 123] width 57 height 8
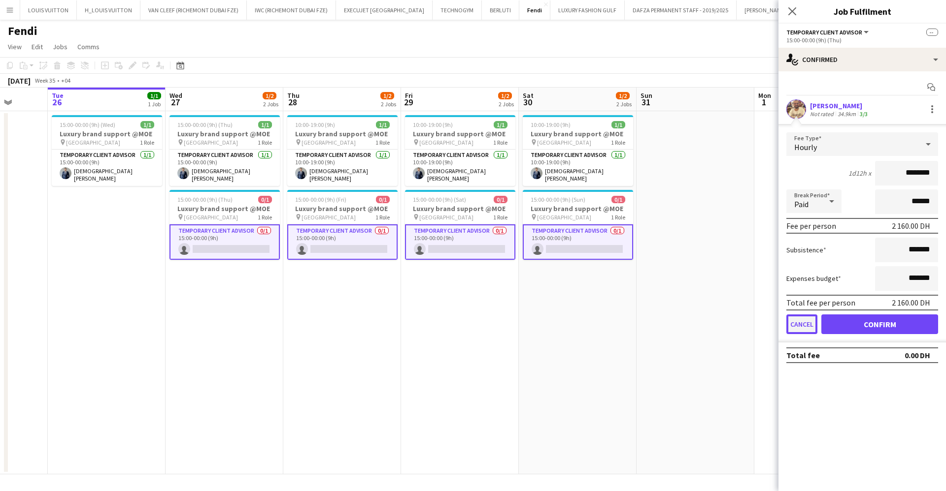
click at [805, 322] on button "Cancel" at bounding box center [801, 325] width 31 height 20
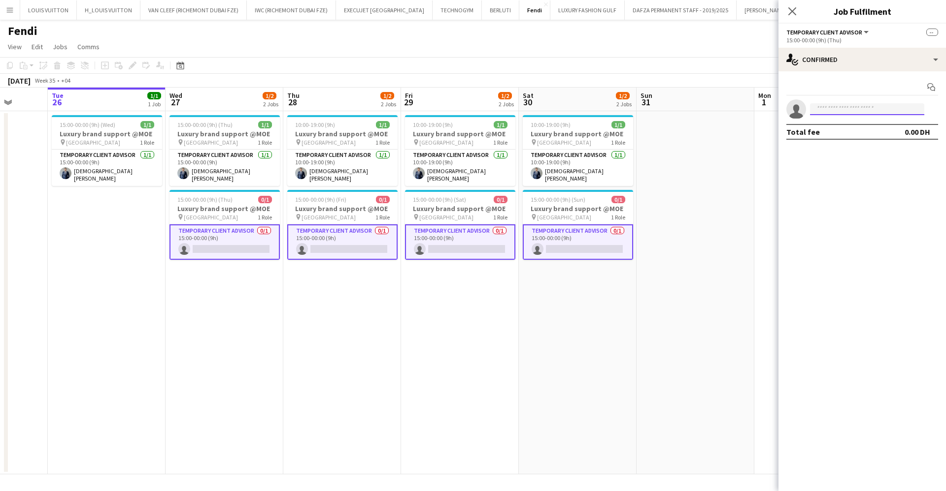
click at [839, 110] on input at bounding box center [867, 109] width 114 height 12
type input "*****"
click at [862, 132] on span "[EMAIL_ADDRESS][DOMAIN_NAME]" at bounding box center [866, 132] width 98 height 8
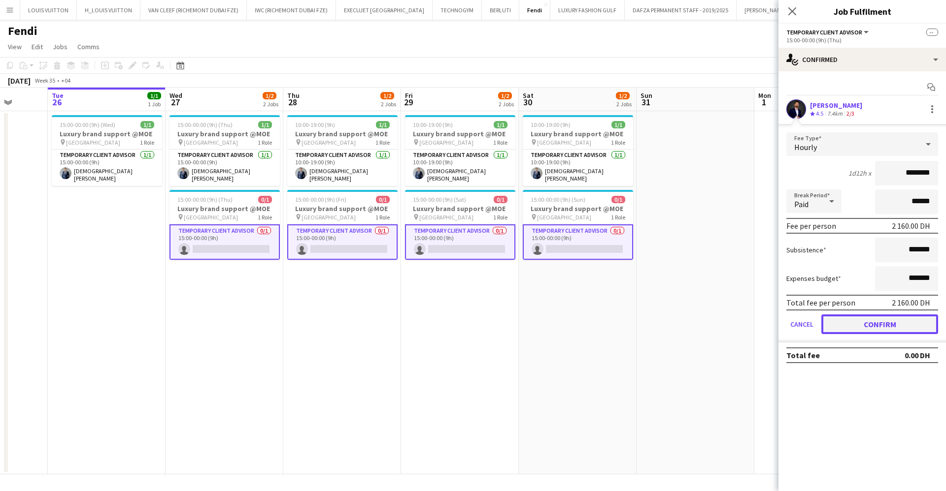
click at [870, 319] on button "Confirm" at bounding box center [879, 325] width 117 height 20
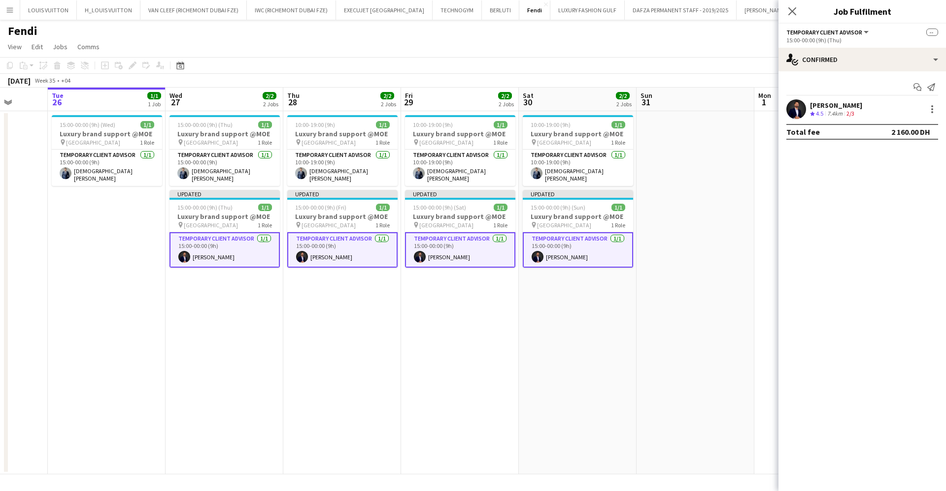
click at [686, 48] on app-page-menu "View Day view expanded Day view collapsed Month view Date picker Jump to [DATE]…" at bounding box center [473, 47] width 946 height 19
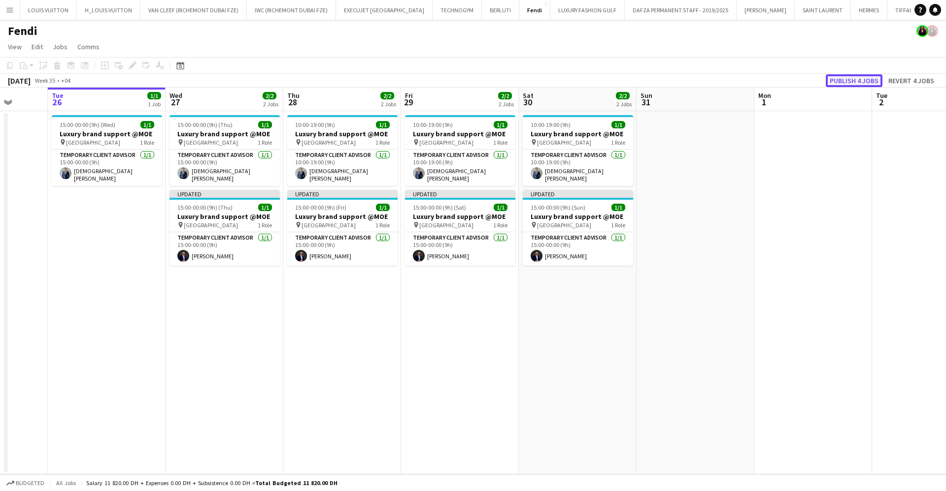
click at [857, 82] on button "Publish 4 jobs" at bounding box center [853, 80] width 57 height 13
